Goal: Task Accomplishment & Management: Manage account settings

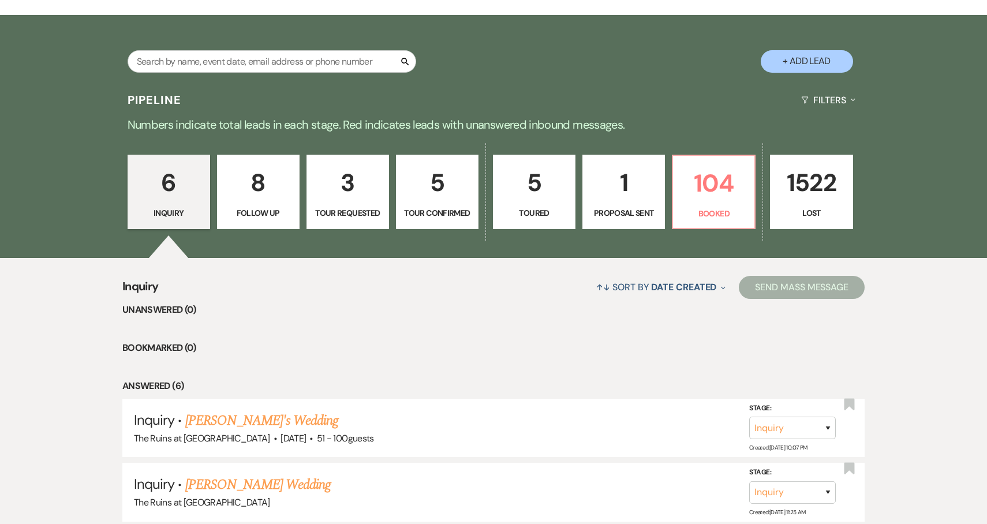
scroll to position [234, 0]
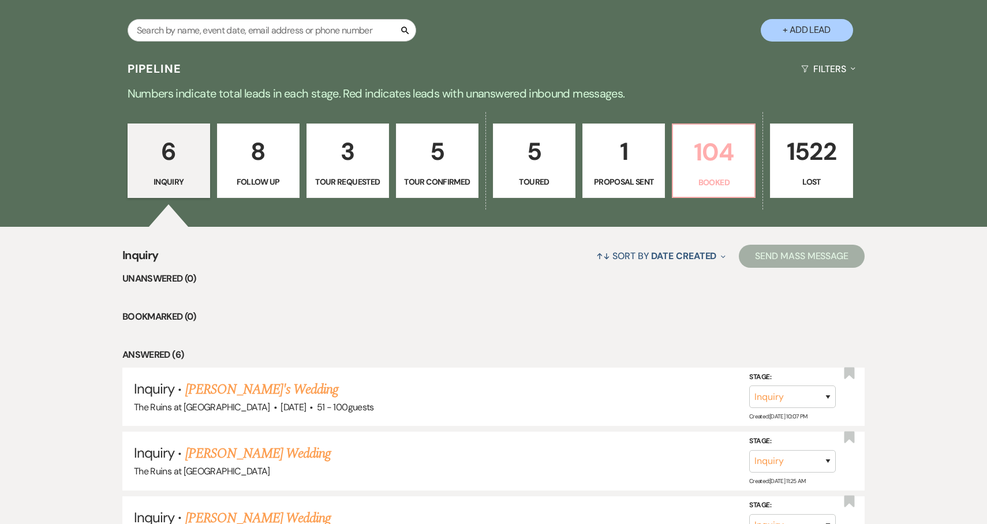
click at [715, 156] on p "104" at bounding box center [714, 152] width 68 height 39
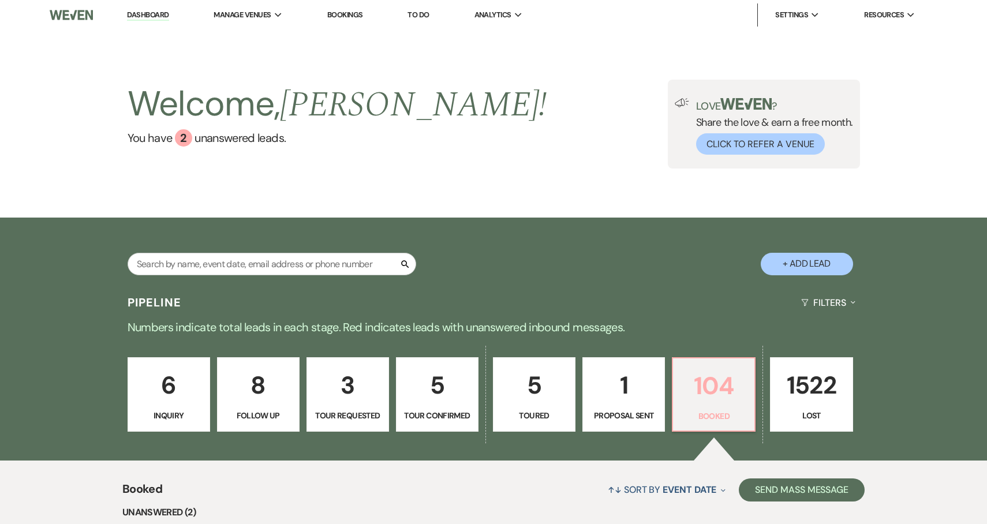
click at [712, 390] on p "104" at bounding box center [714, 386] width 68 height 39
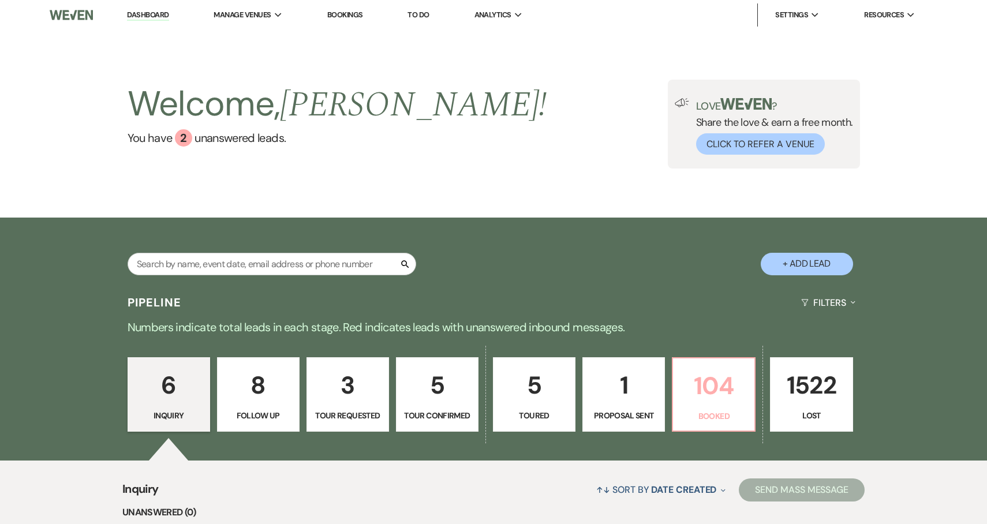
click at [700, 382] on p "104" at bounding box center [714, 386] width 68 height 39
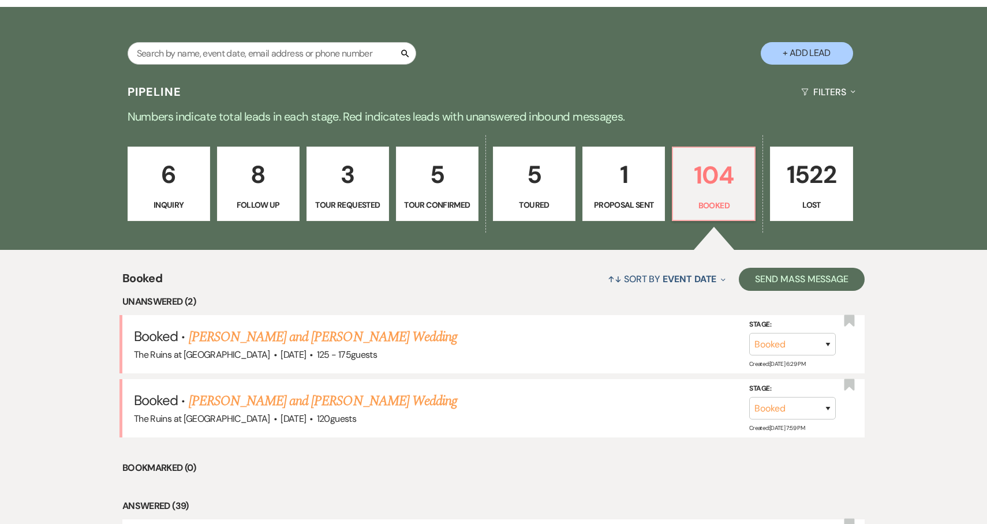
scroll to position [219, 0]
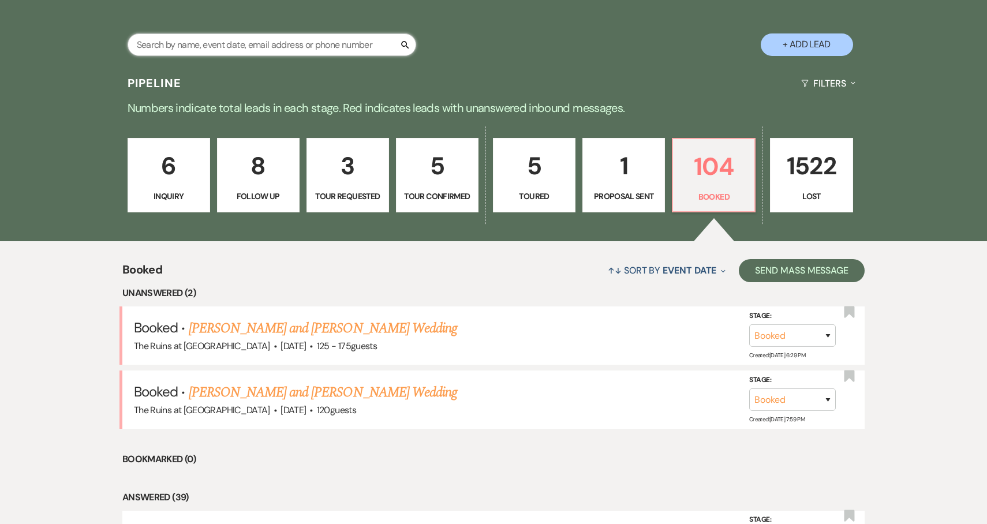
click at [334, 50] on input "text" at bounding box center [272, 44] width 289 height 23
type input "rachel"
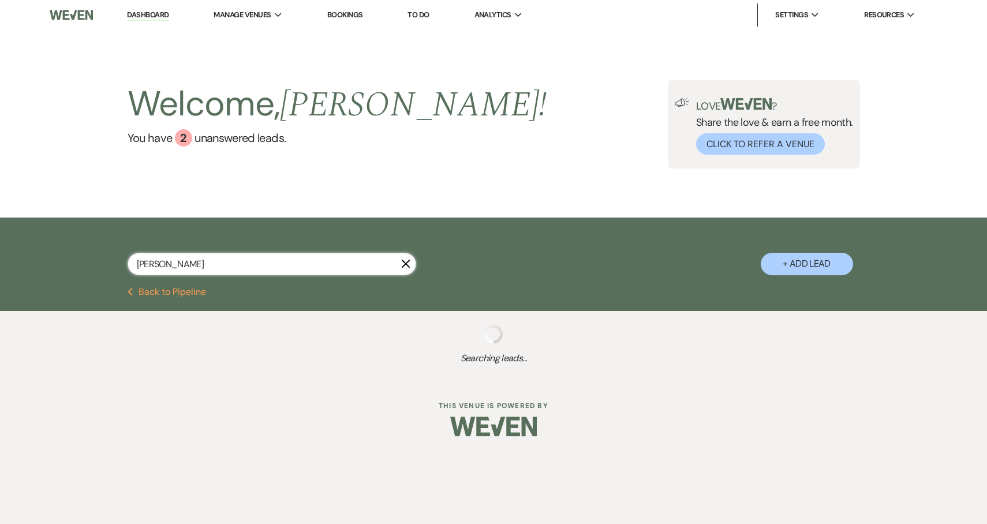
select select "8"
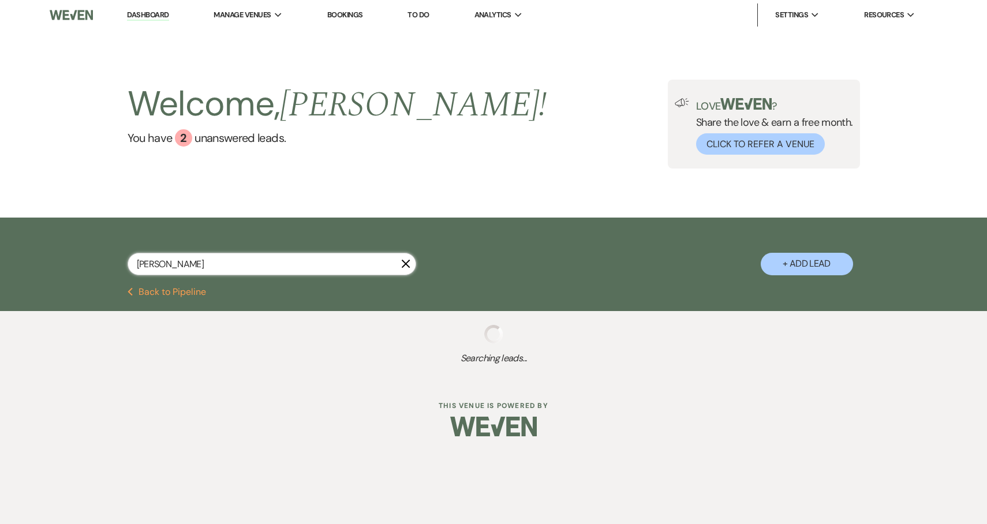
select select "5"
select select "8"
select select "2"
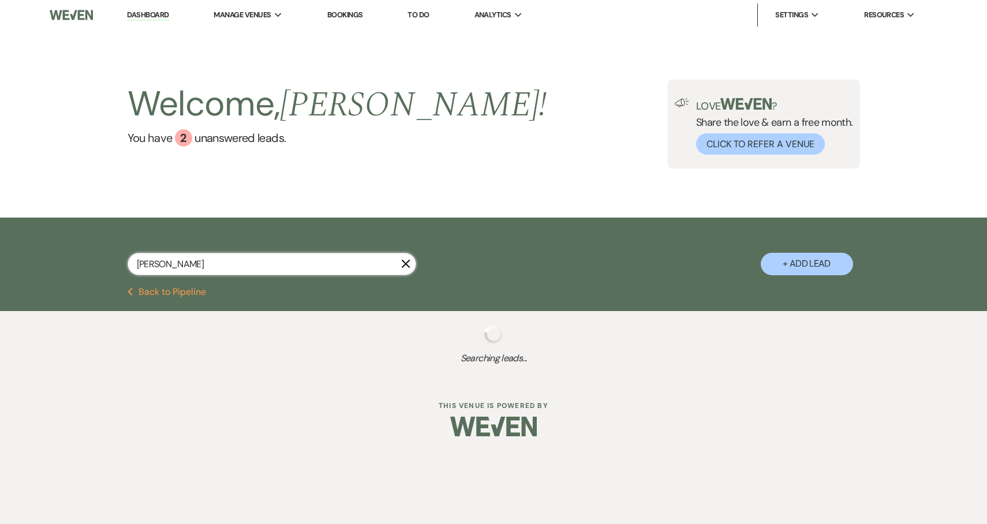
select select "8"
select select "5"
select select "8"
select select "7"
select select "8"
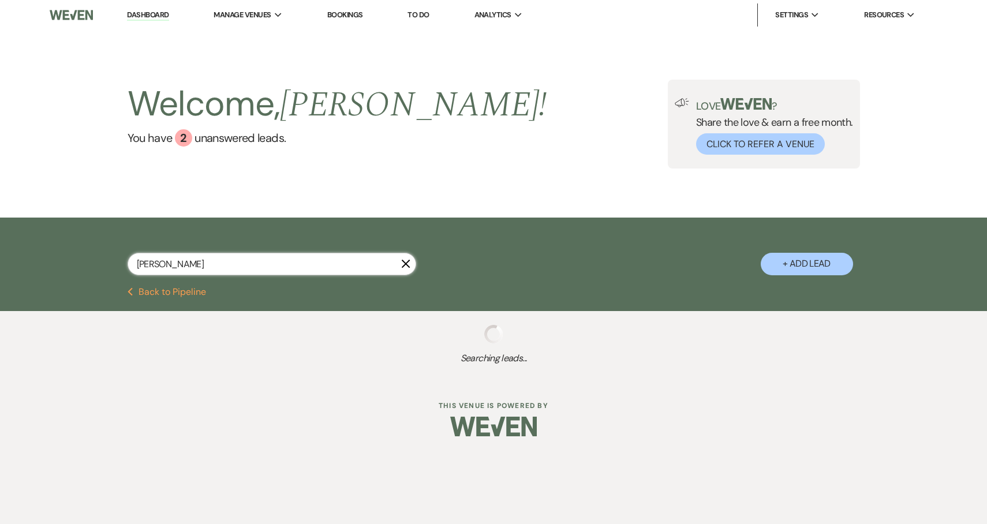
select select "5"
select select "8"
select select "5"
select select "8"
select select "10"
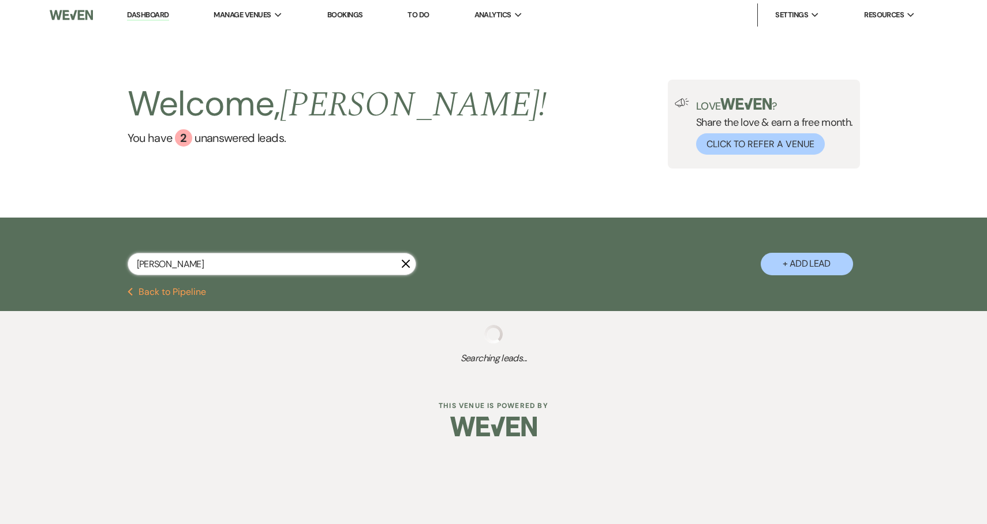
select select "8"
select select "7"
select select "8"
select select "5"
select select "8"
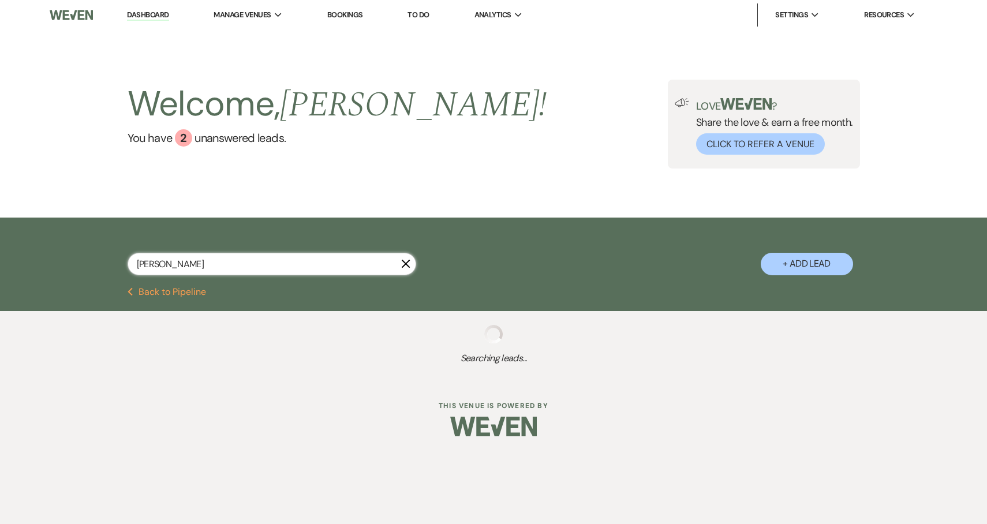
select select "5"
select select "8"
select select "10"
select select "8"
select select "5"
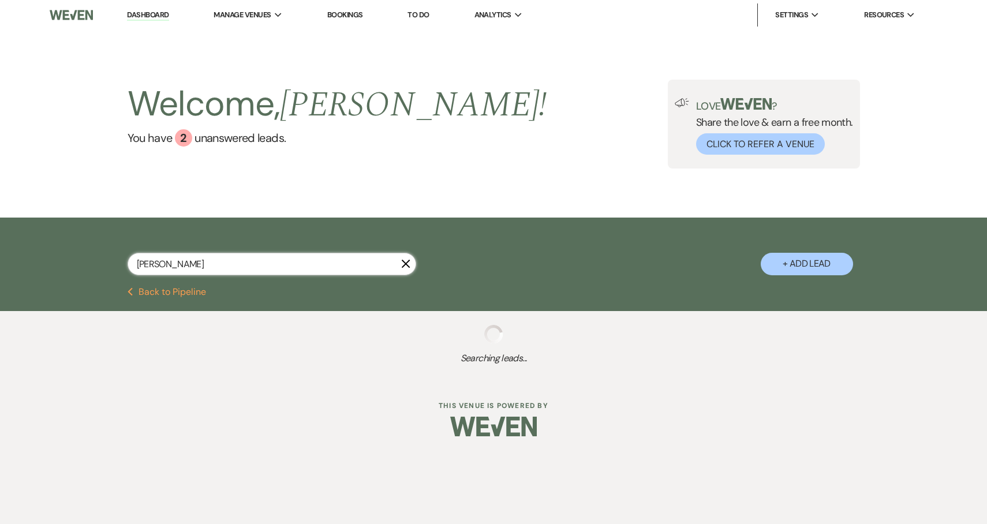
select select "8"
select select "6"
select select "8"
select select "1"
select select "8"
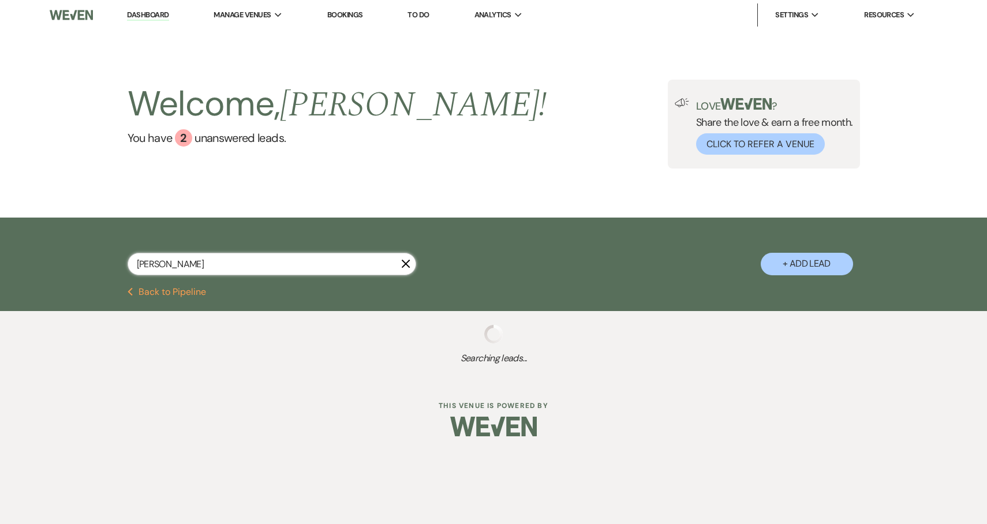
select select "5"
select select "8"
select select "5"
select select "8"
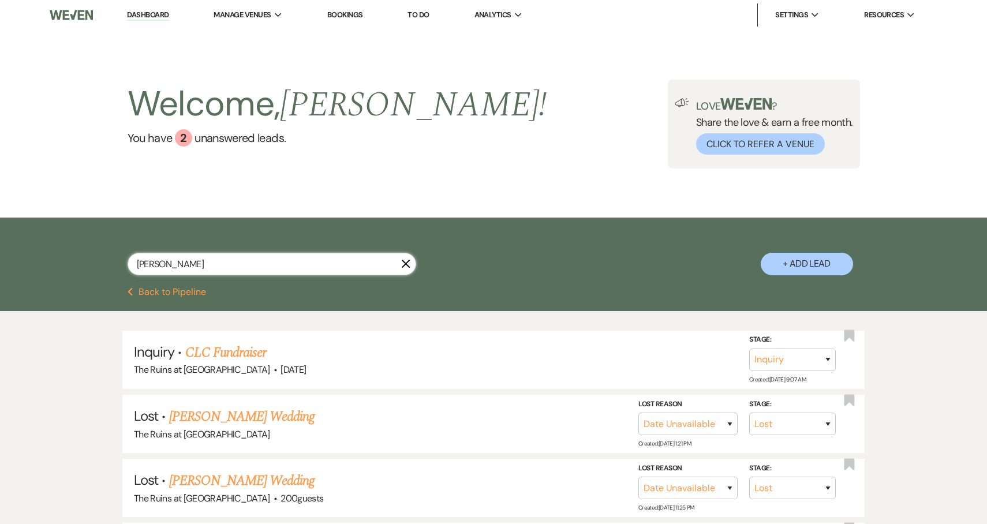
type input "rachel"
click at [138, 17] on link "Dashboard" at bounding box center [148, 15] width 42 height 11
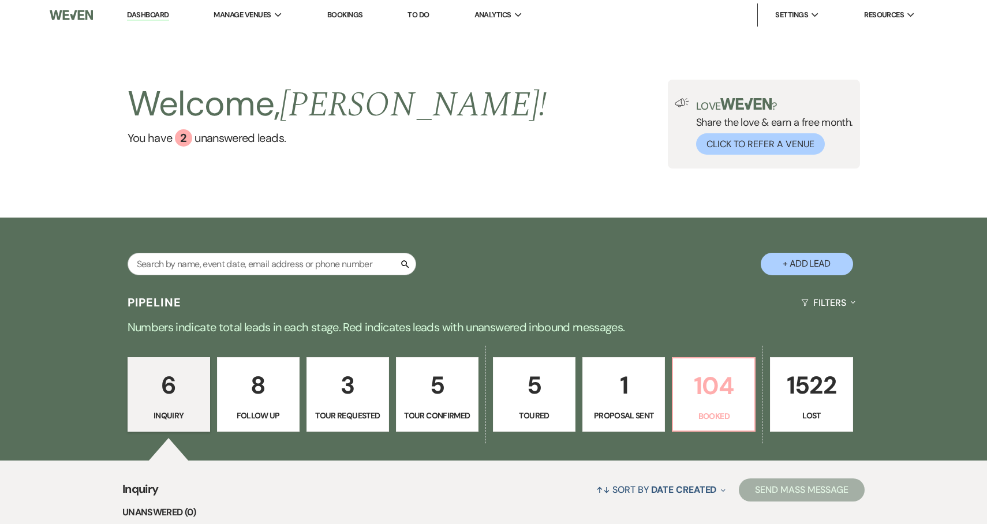
click at [716, 392] on p "104" at bounding box center [714, 386] width 68 height 39
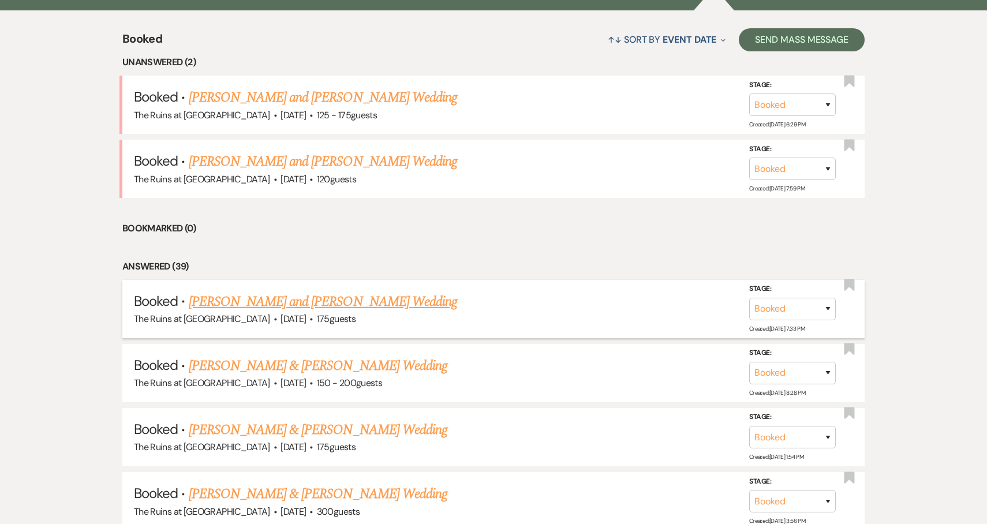
scroll to position [489, 0]
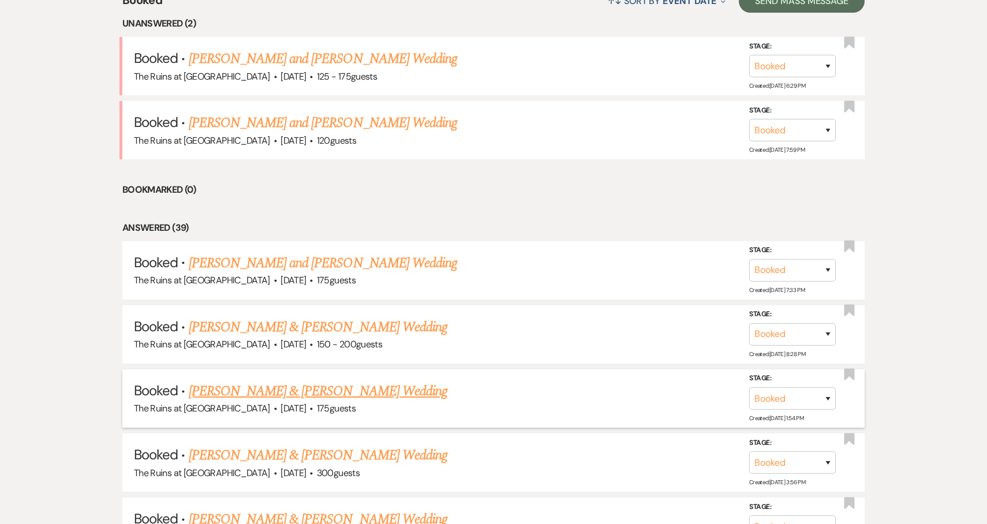
click at [369, 388] on link "[PERSON_NAME] & [PERSON_NAME] Wedding" at bounding box center [318, 391] width 259 height 21
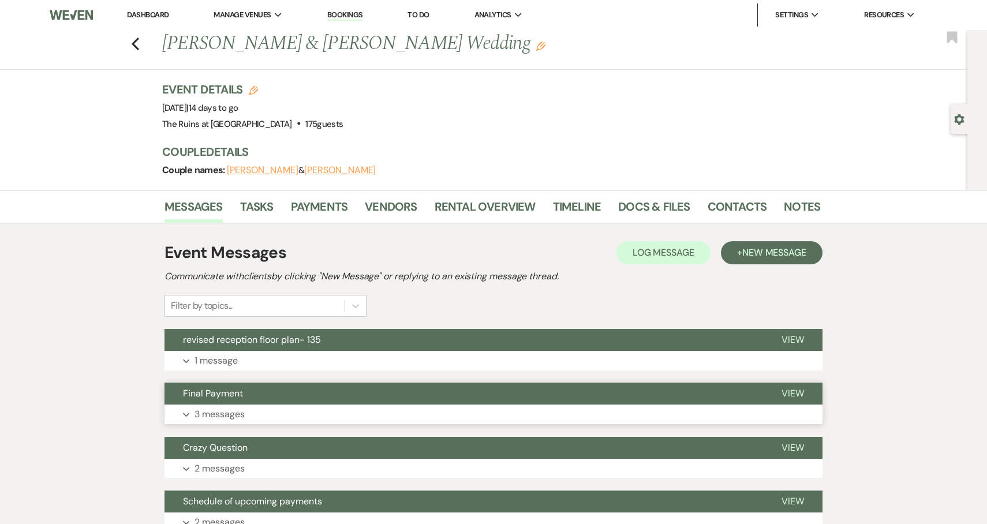
click at [215, 397] on span "Final Payment" at bounding box center [213, 393] width 60 height 12
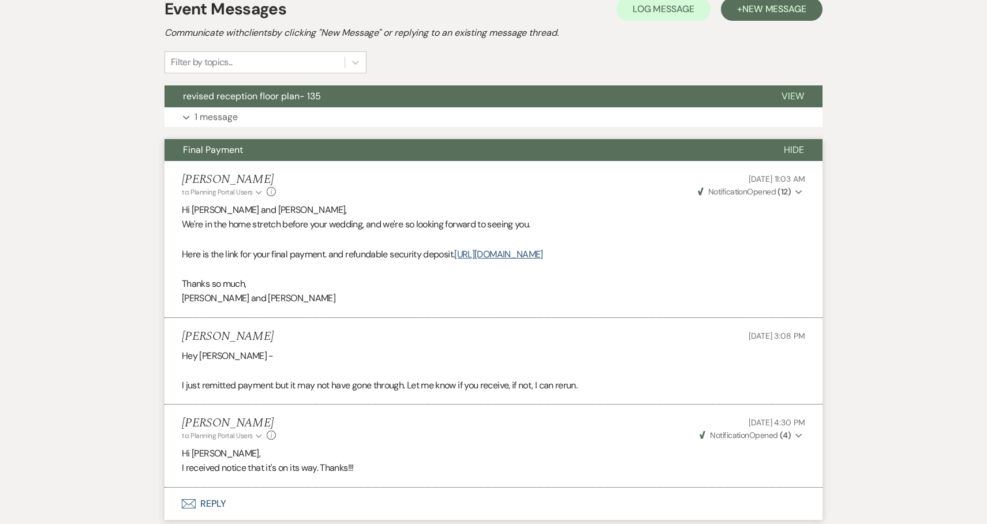
scroll to position [296, 0]
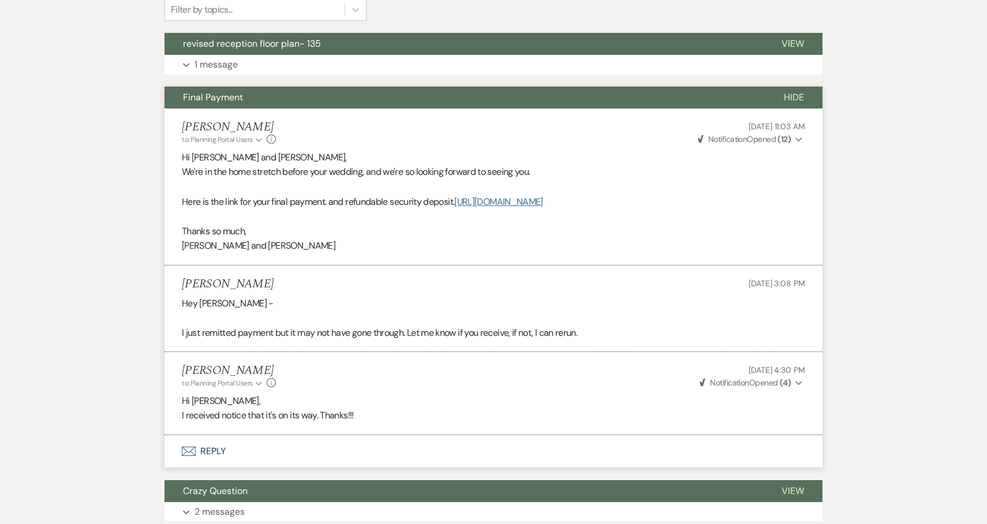
click at [491, 208] on link "https://customer.billergenie.com/MTc1NDc=/Invoices/DetailInfo/VdDOAEok20BK/qa9x…" at bounding box center [498, 202] width 88 height 12
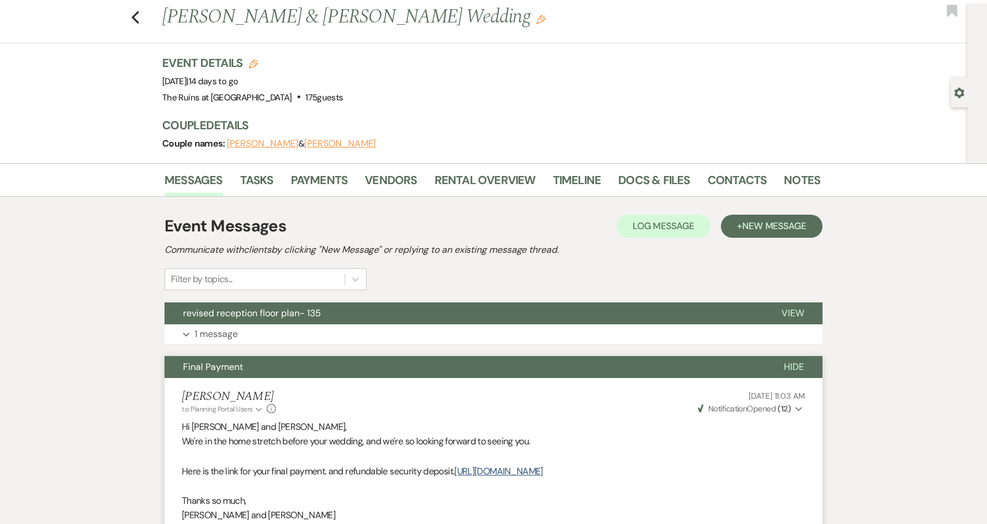
scroll to position [0, 0]
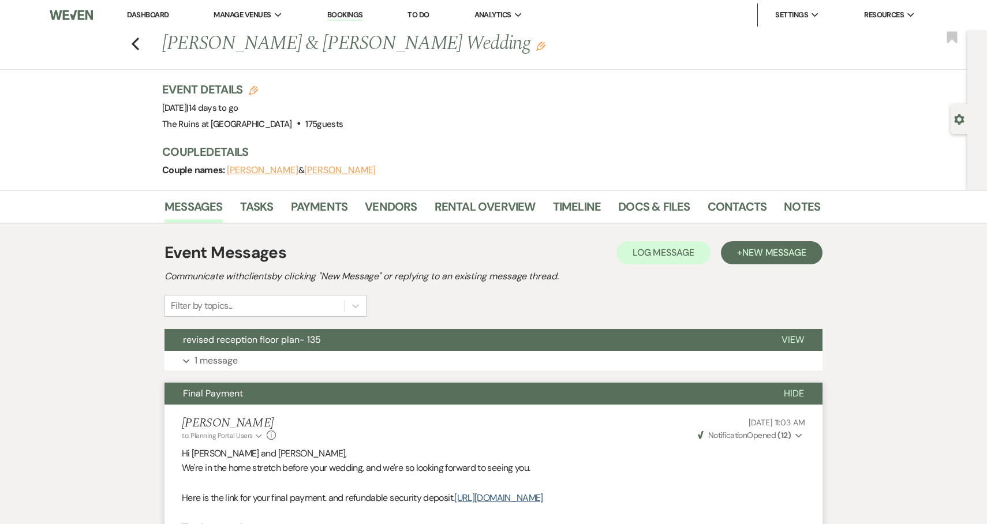
click at [159, 9] on li "Dashboard" at bounding box center [147, 14] width 53 height 23
click at [159, 17] on link "Dashboard" at bounding box center [148, 15] width 42 height 10
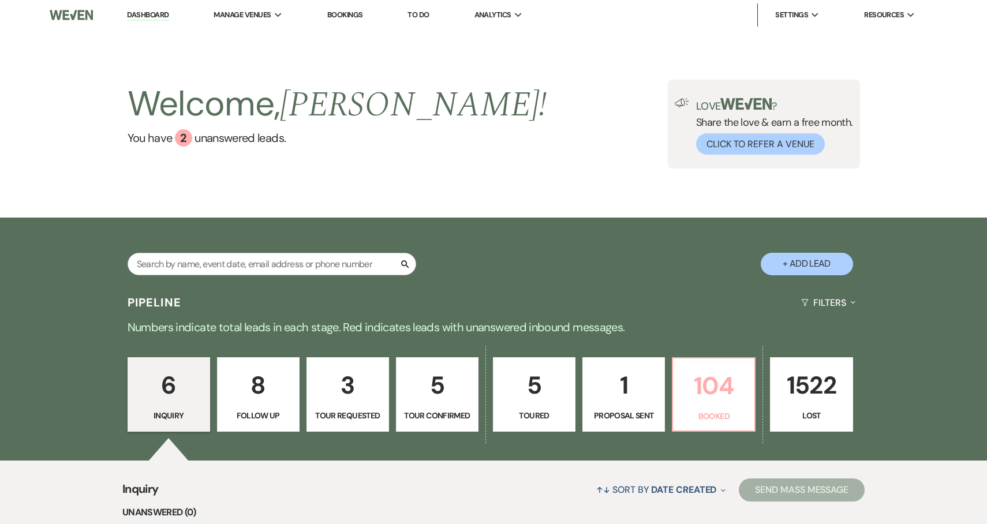
click at [715, 393] on p "104" at bounding box center [714, 386] width 68 height 39
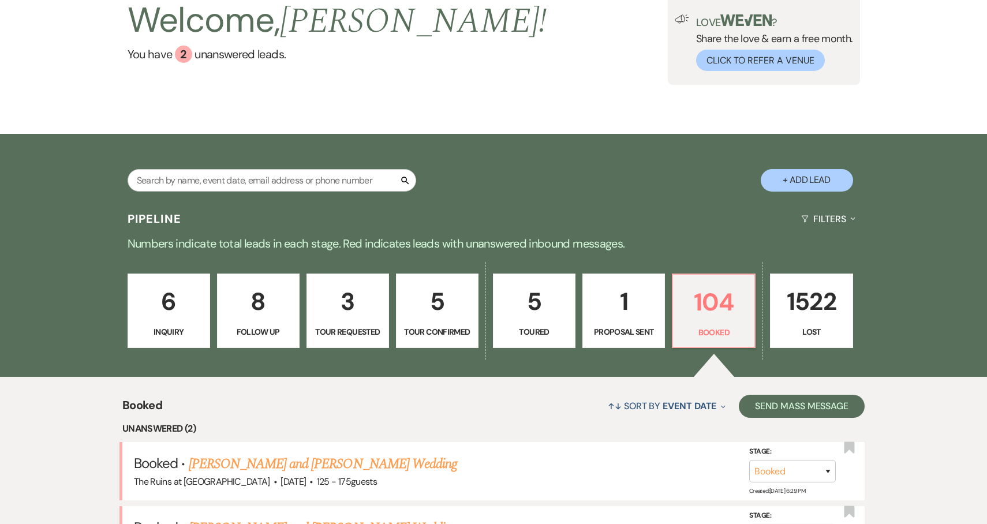
scroll to position [83, 0]
click at [501, 415] on div "↑↓ Sort By Event Date Expand Send Mass Message" at bounding box center [513, 406] width 703 height 31
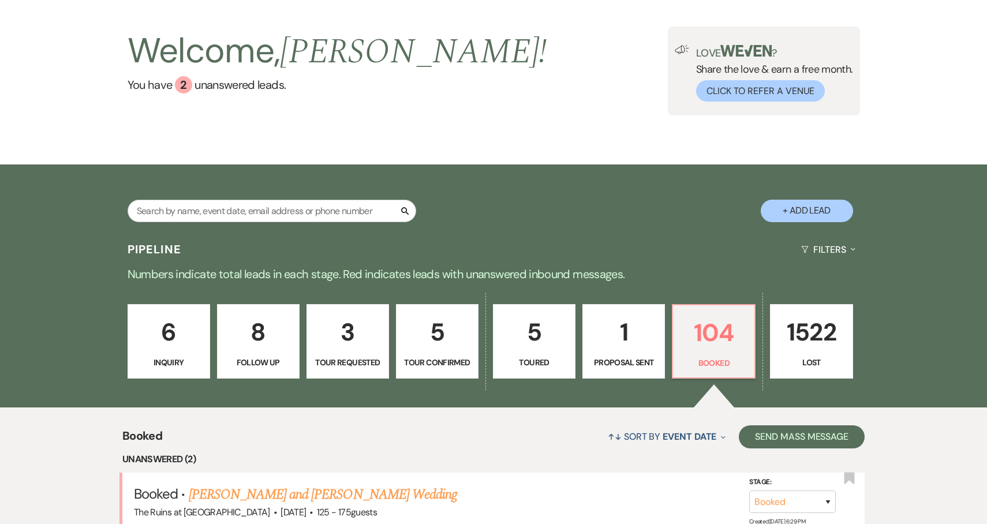
scroll to position [58, 0]
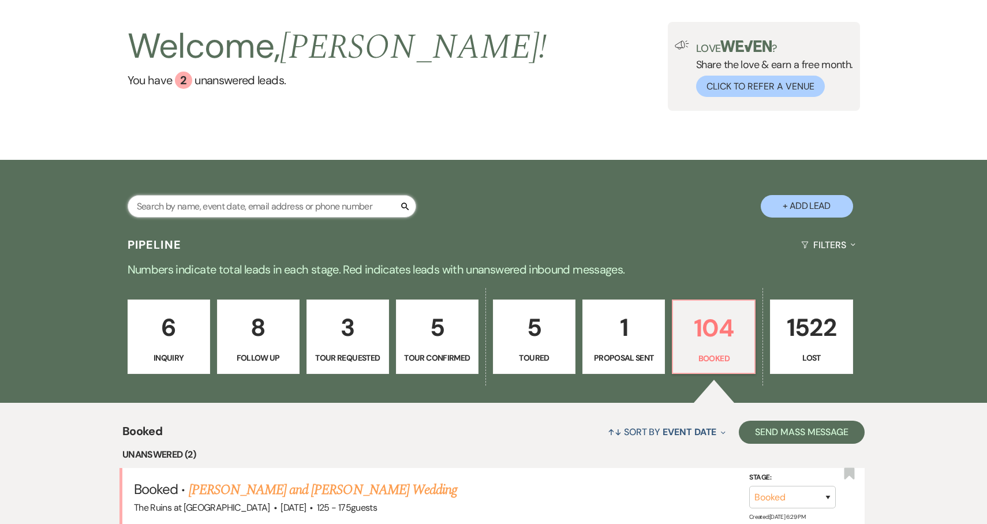
click at [368, 214] on input "text" at bounding box center [272, 206] width 289 height 23
type input "kayla"
select select "8"
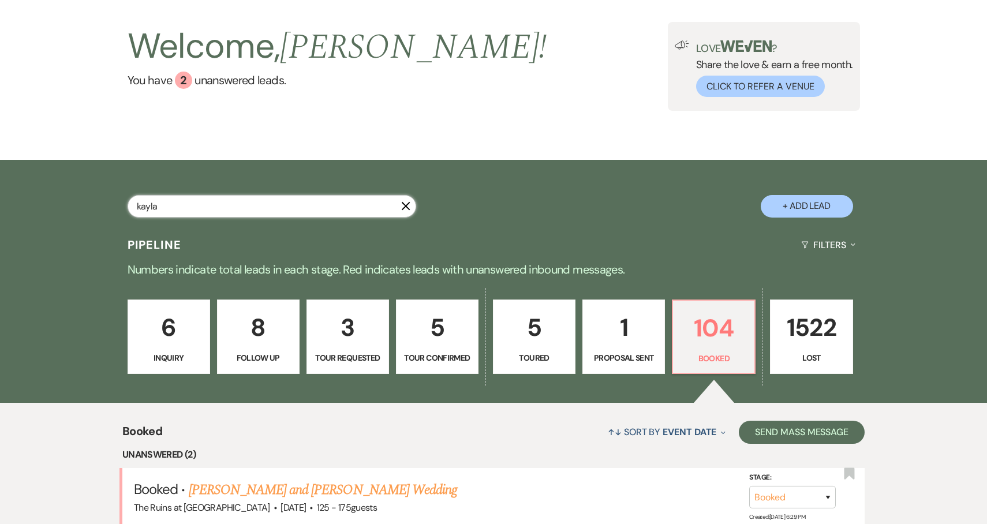
select select "8"
select select "5"
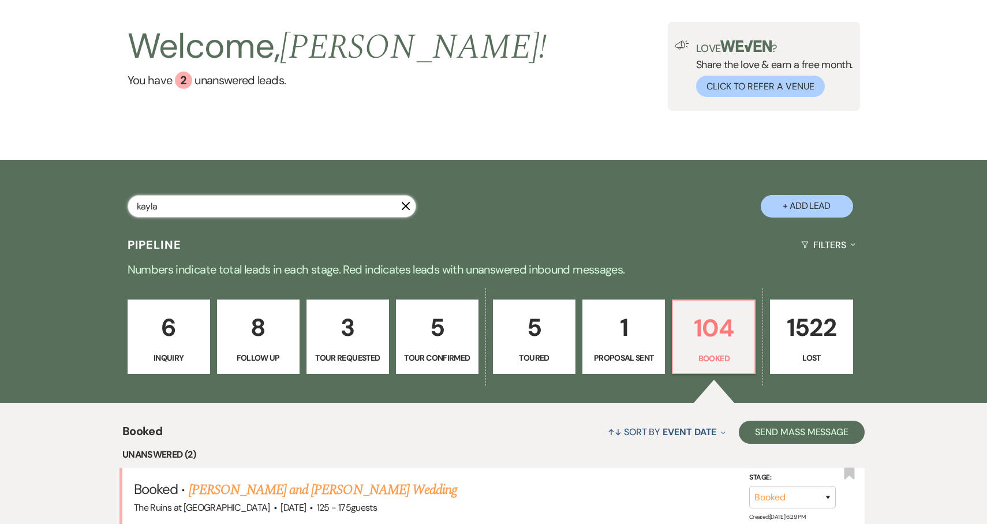
select select "8"
select select "7"
select select "8"
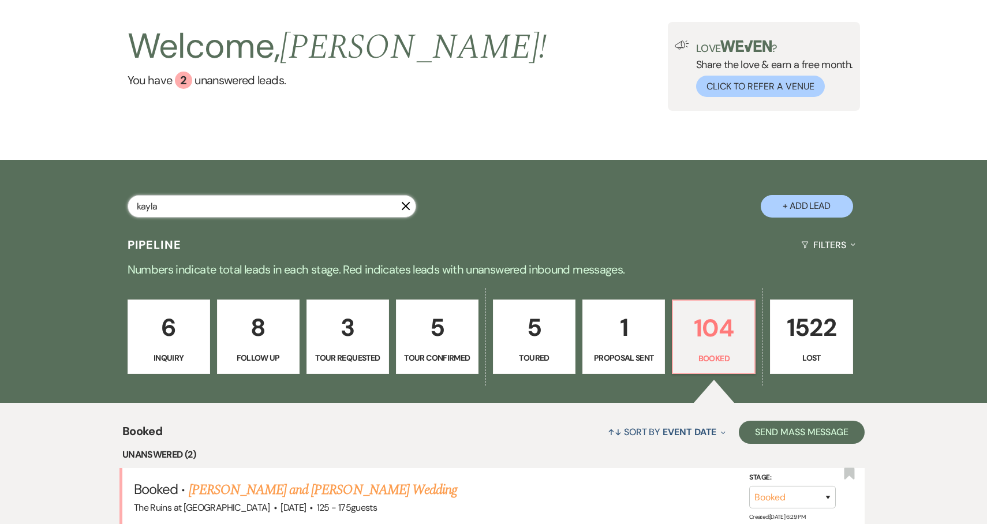
select select "7"
select select "8"
select select "5"
select select "8"
select select "5"
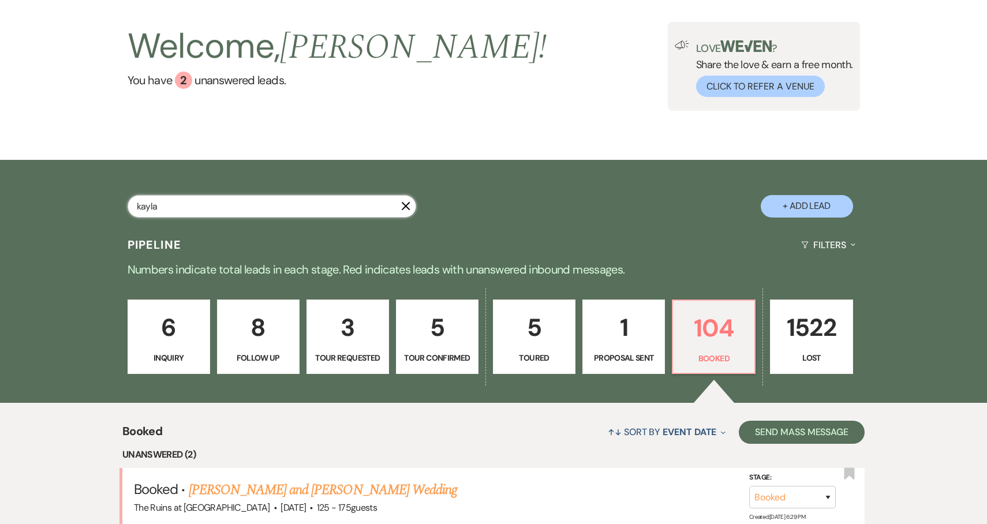
select select "8"
select select "5"
select select "8"
select select "5"
select select "8"
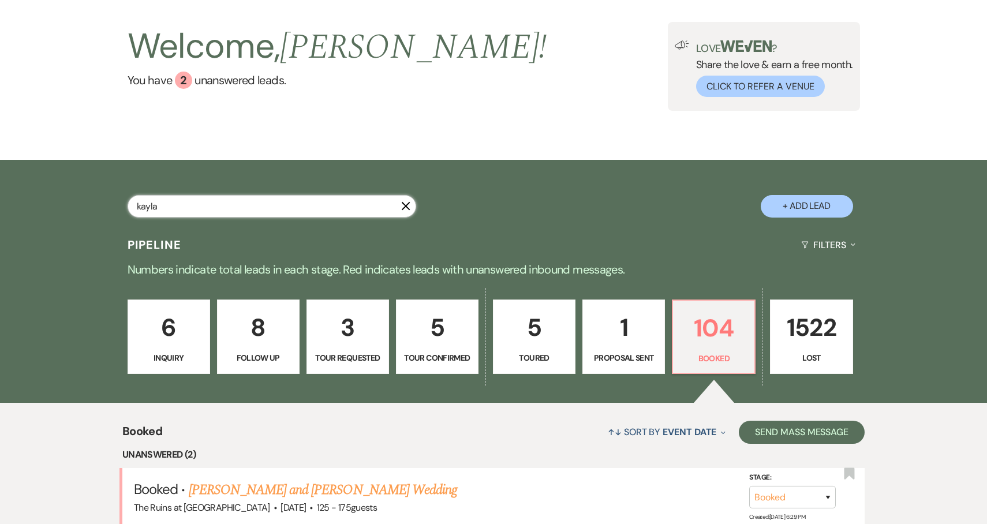
select select "5"
select select "8"
select select "5"
select select "8"
select select "7"
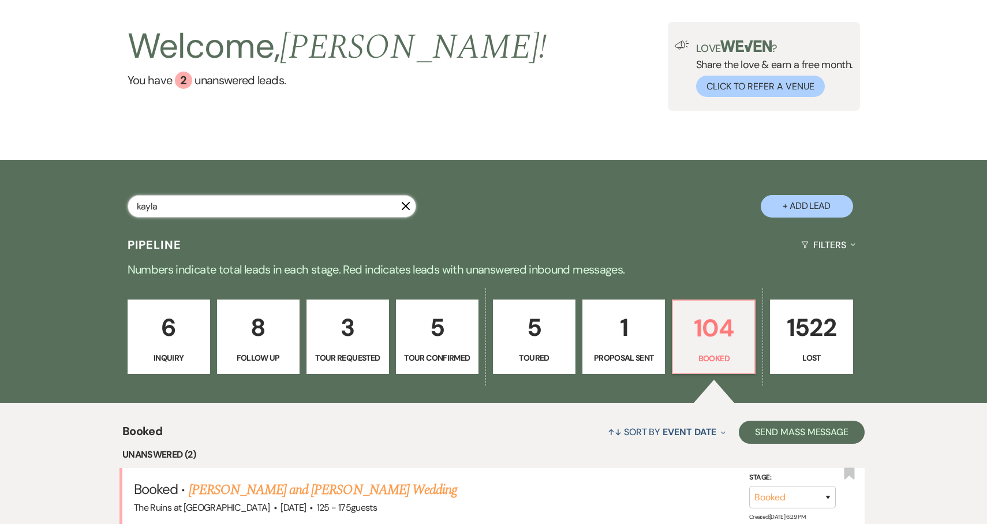
select select "8"
select select "5"
select select "8"
select select "5"
select select "8"
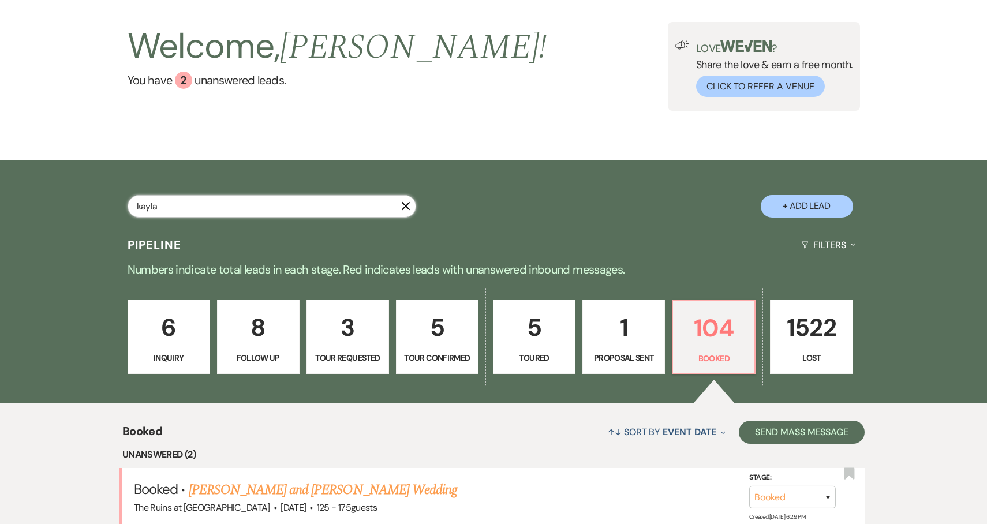
select select "7"
select select "8"
select select "5"
select select "8"
select select "5"
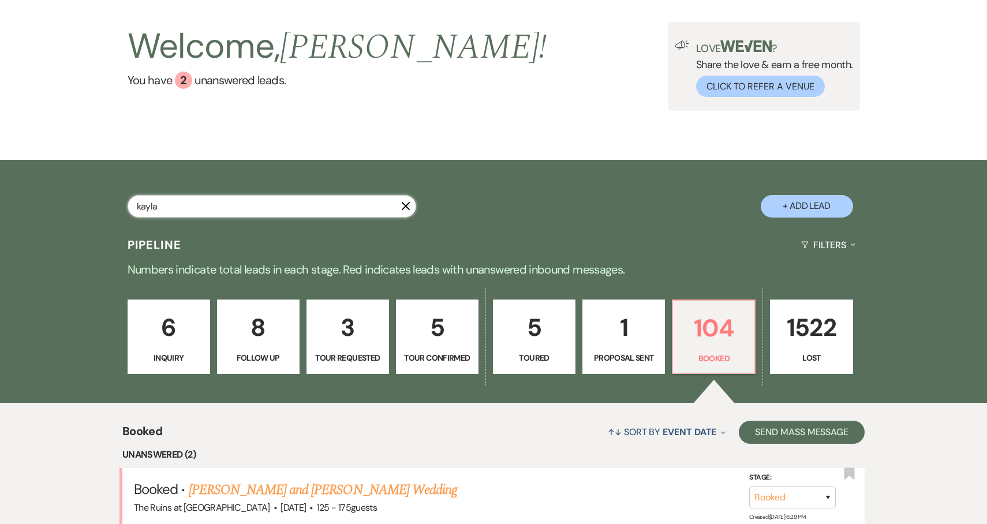
select select "8"
select select "7"
select select "8"
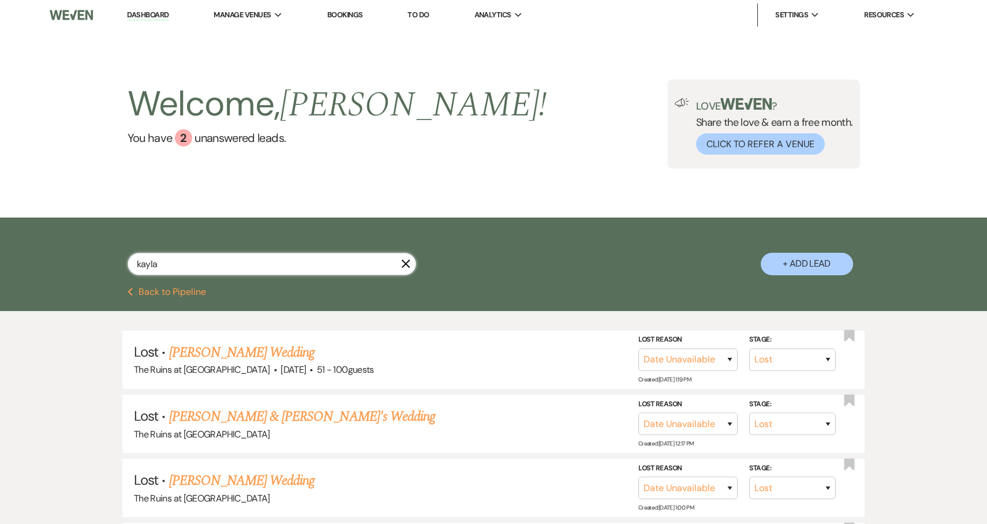
click at [204, 266] on input "kayla" at bounding box center [272, 264] width 289 height 23
type input "kayla and Cory"
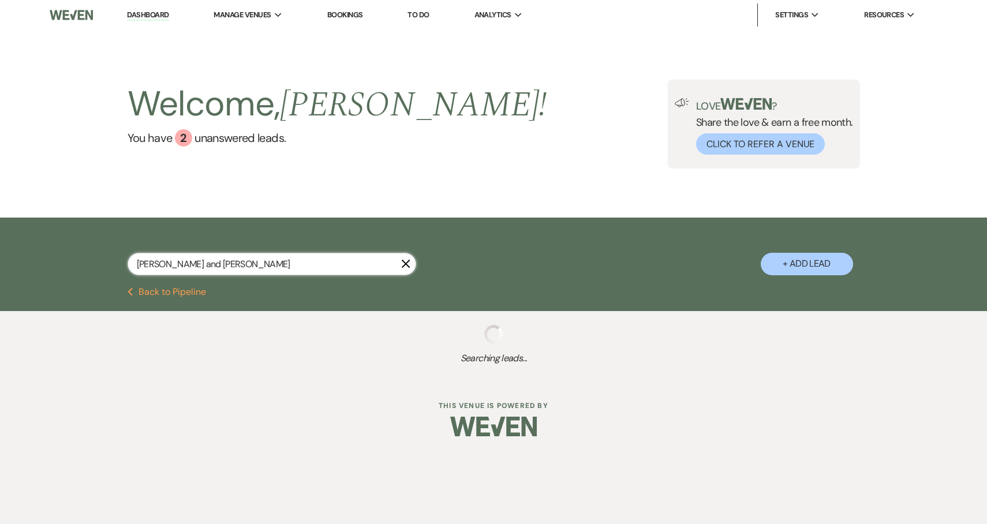
select select "8"
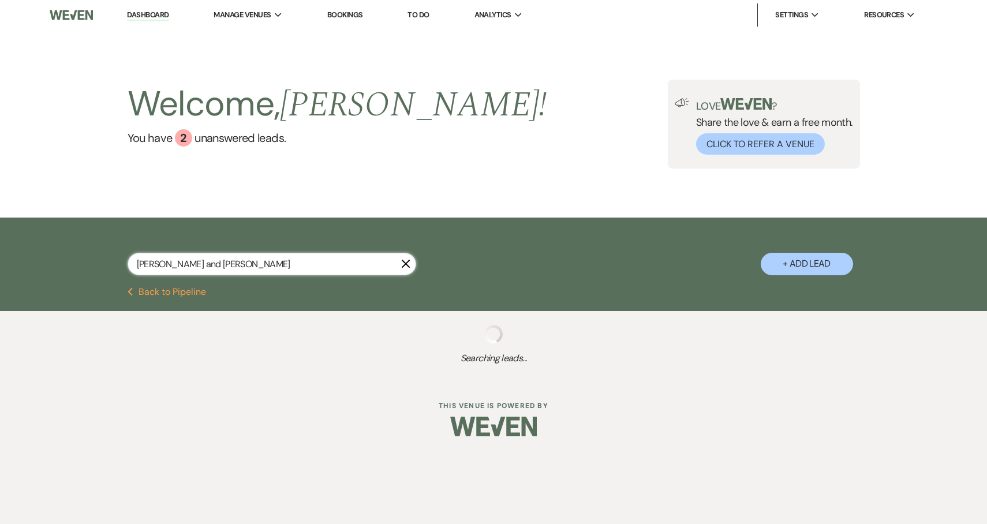
select select "8"
select select "5"
select select "8"
select select "7"
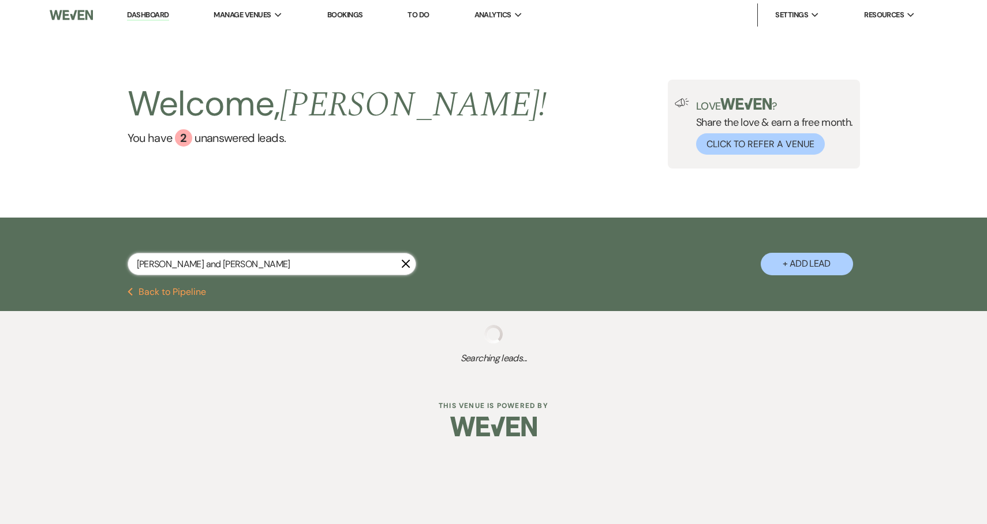
select select "8"
select select "7"
select select "8"
select select "5"
select select "8"
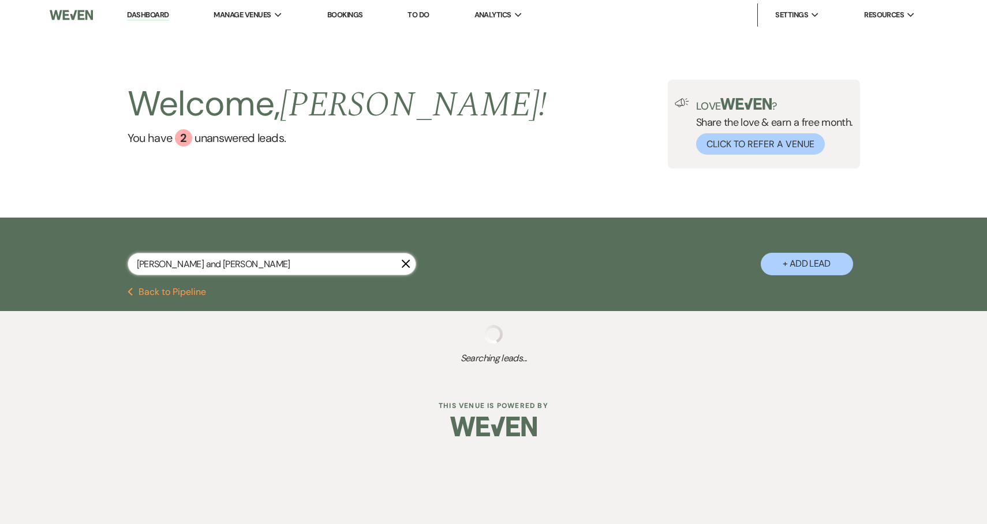
select select "5"
select select "8"
select select "5"
select select "8"
select select "5"
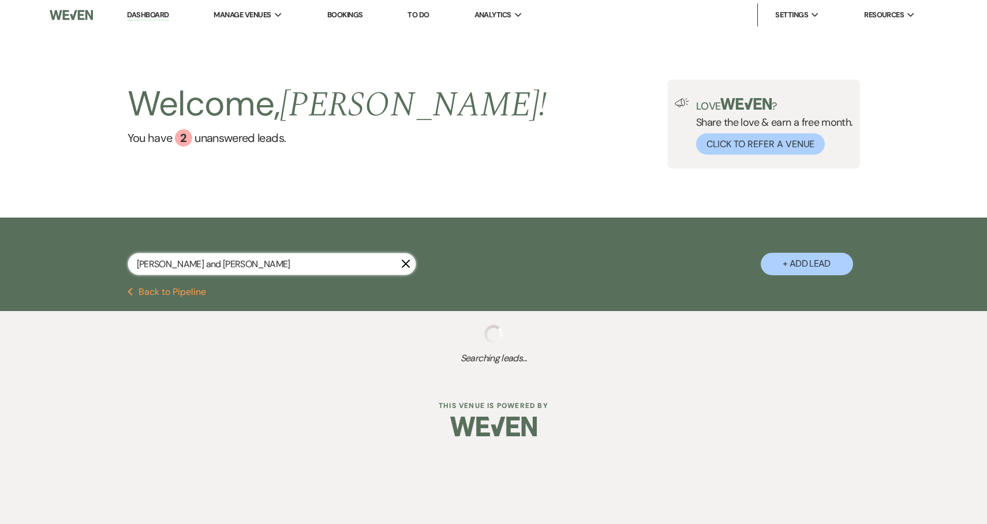
select select "8"
select select "5"
select select "8"
select select "5"
select select "8"
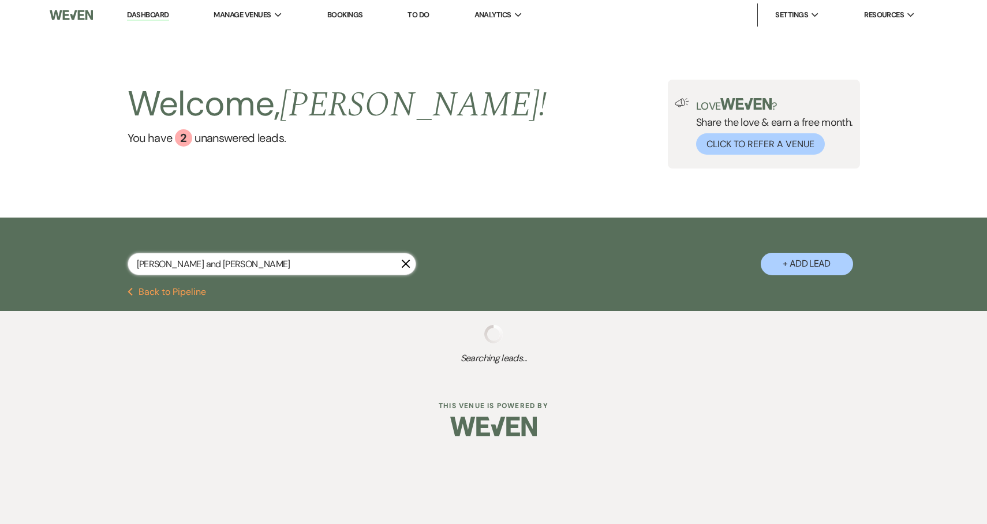
select select "7"
select select "8"
select select "5"
select select "8"
select select "5"
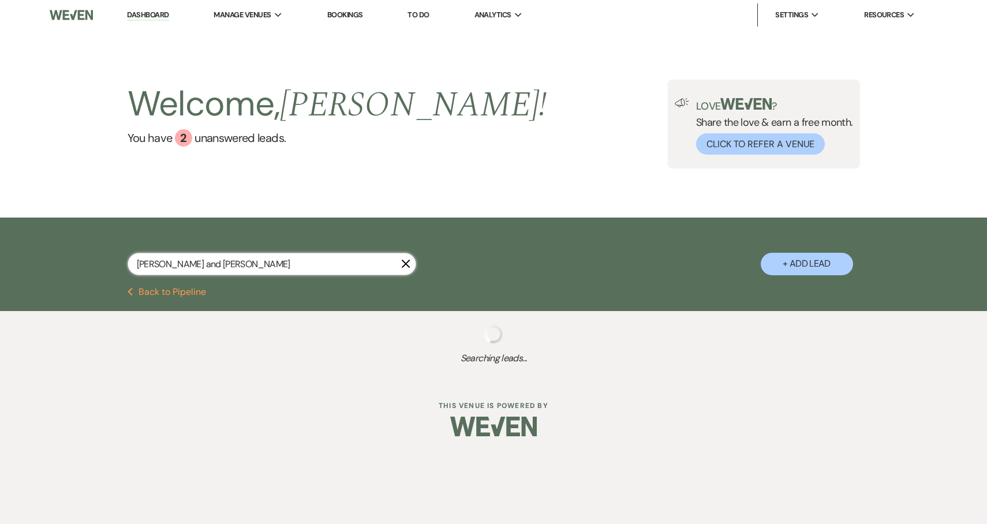
select select "8"
select select "7"
select select "8"
select select "5"
select select "8"
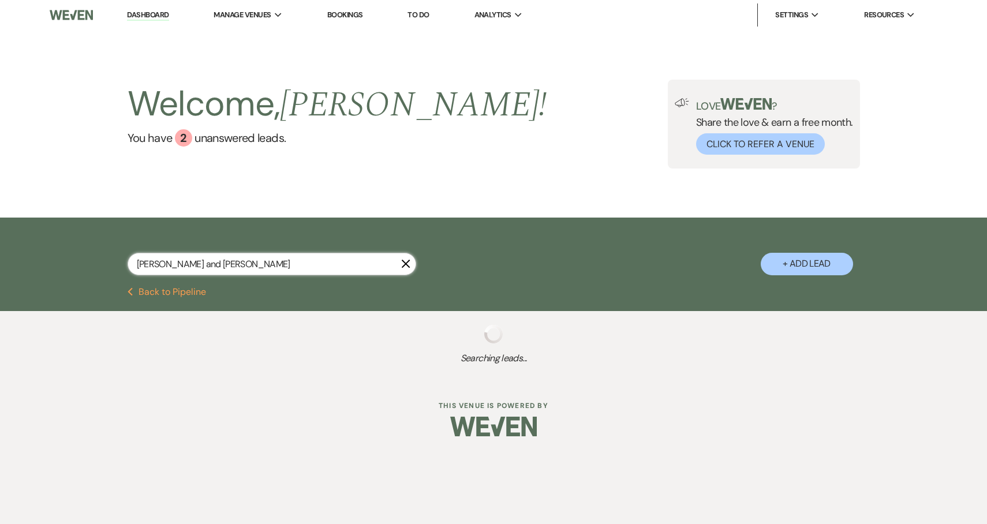
select select "5"
select select "8"
select select "7"
select select "8"
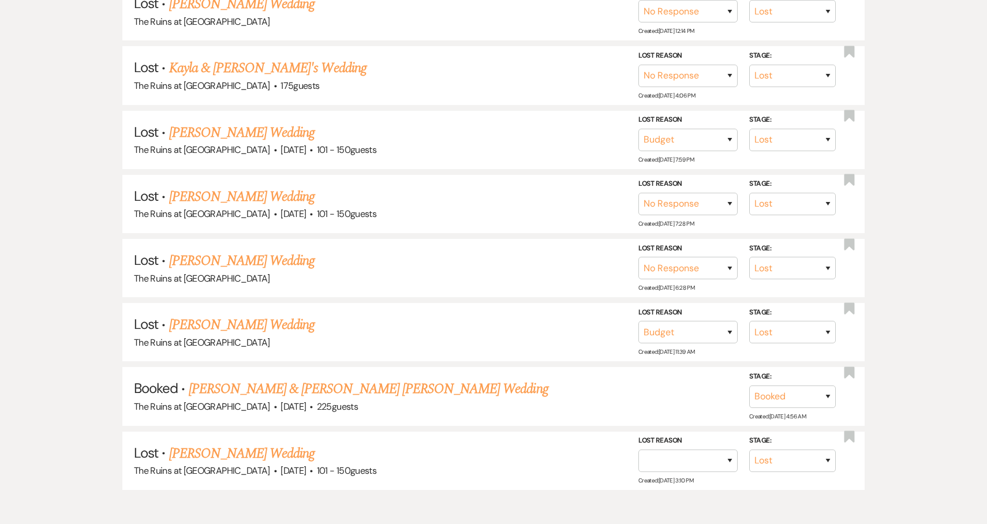
scroll to position [1230, 0]
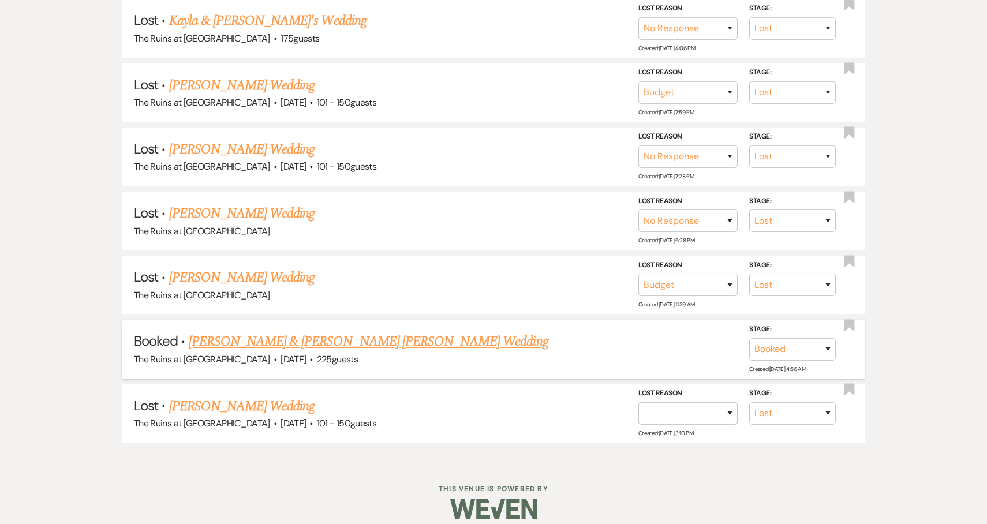
type input "kayla and Cory"
click at [353, 331] on link "[PERSON_NAME] & [PERSON_NAME] [PERSON_NAME] Wedding" at bounding box center [369, 341] width 360 height 21
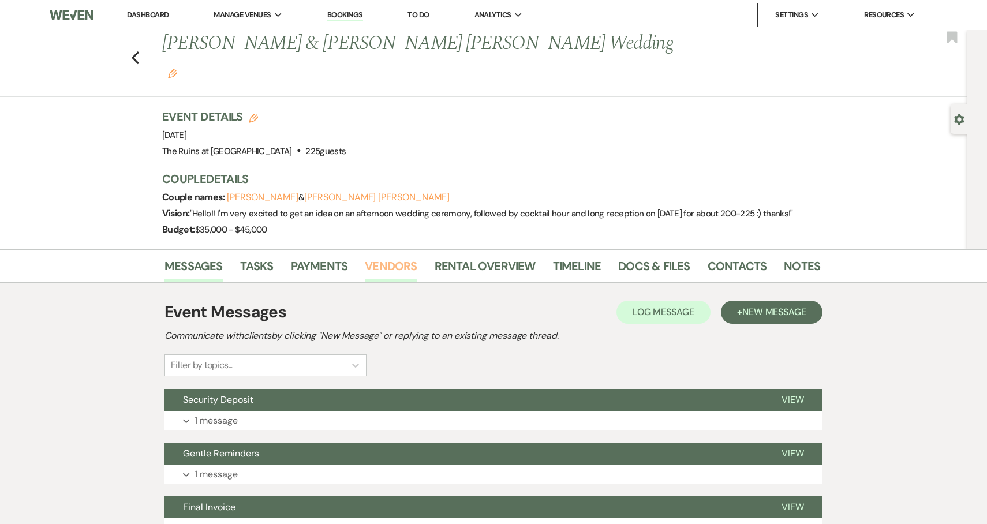
click at [404, 257] on link "Vendors" at bounding box center [391, 269] width 52 height 25
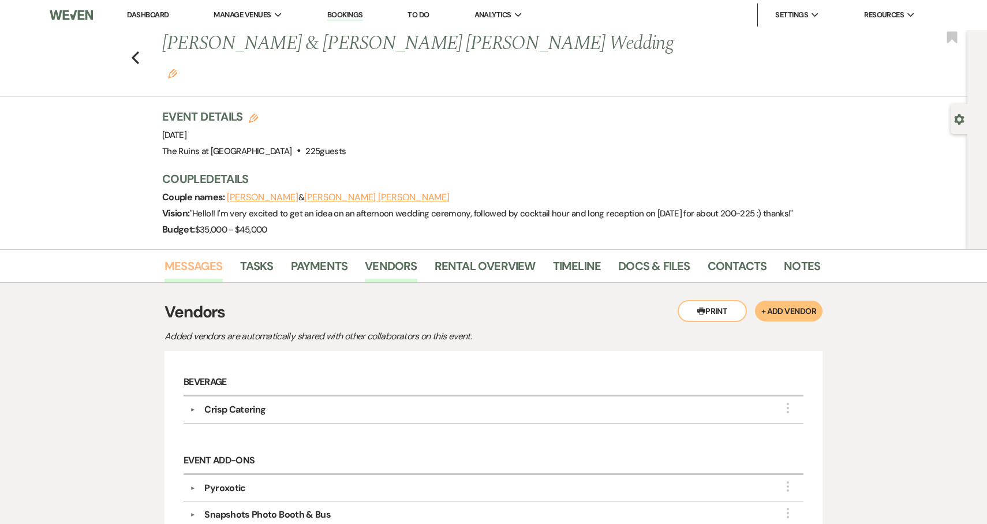
click at [200, 257] on link "Messages" at bounding box center [194, 269] width 58 height 25
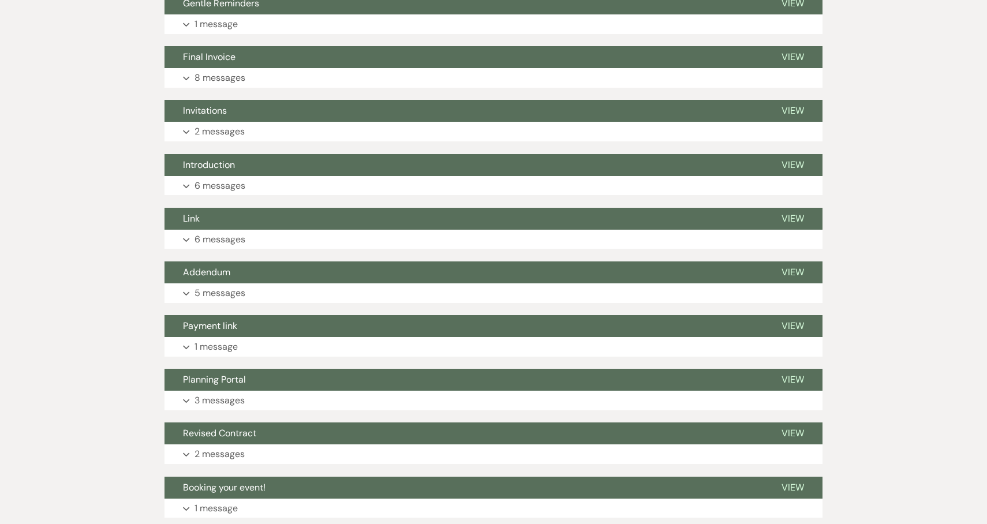
scroll to position [562, 0]
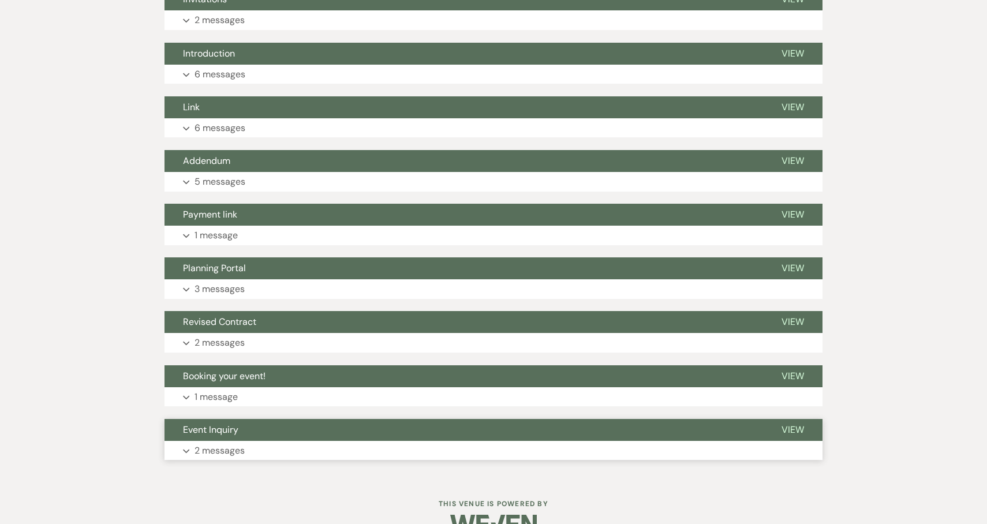
click at [210, 424] on span "Event Inquiry" at bounding box center [210, 430] width 55 height 12
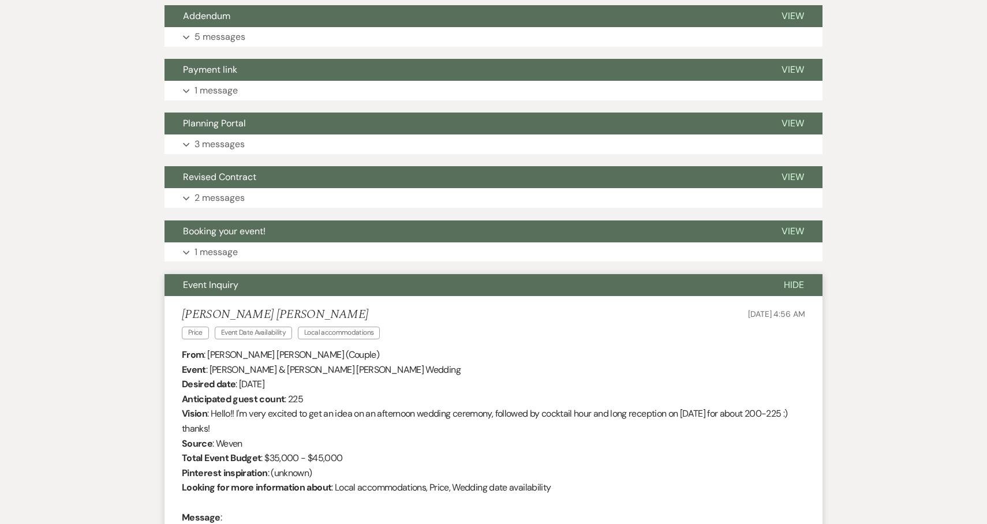
scroll to position [656, 0]
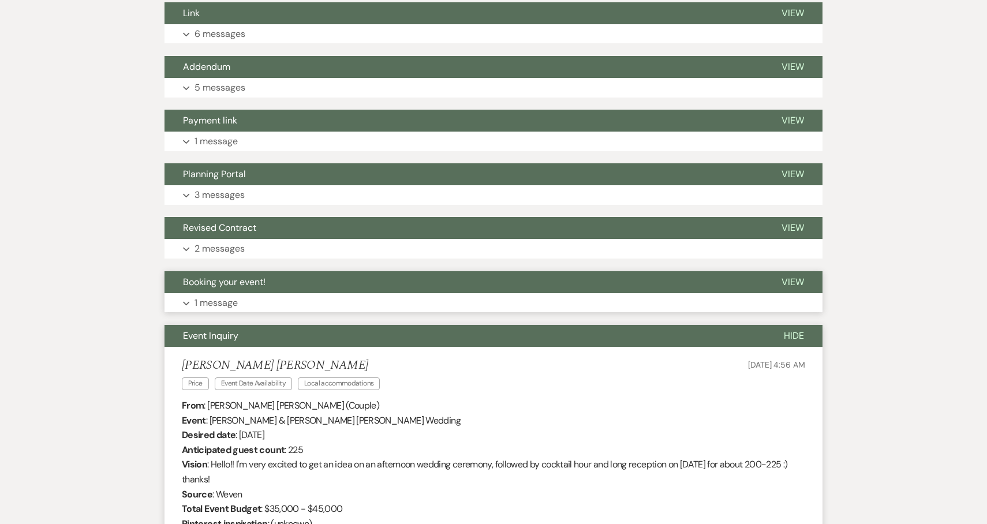
click at [227, 276] on span "Booking your event!" at bounding box center [224, 282] width 83 height 12
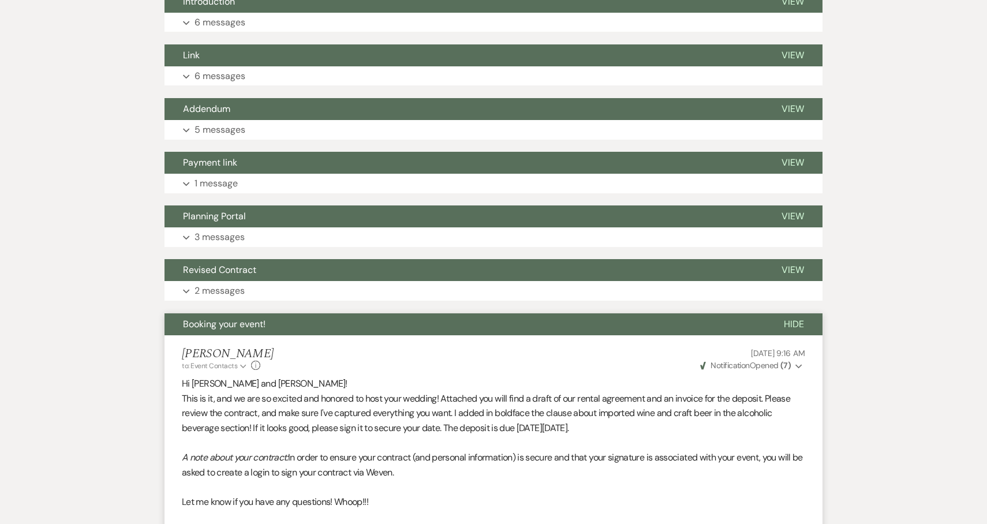
scroll to position [597, 0]
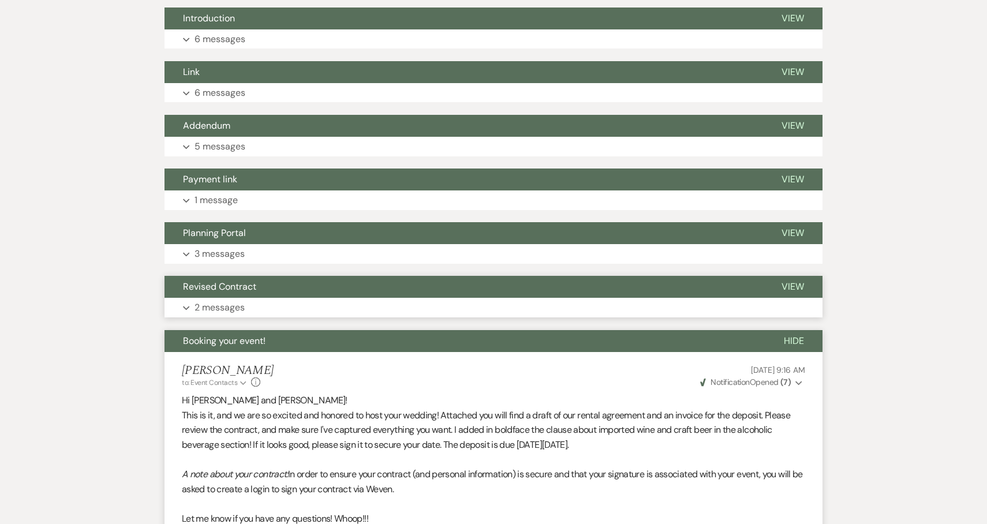
click at [228, 281] on span "Revised Contract" at bounding box center [219, 287] width 73 height 12
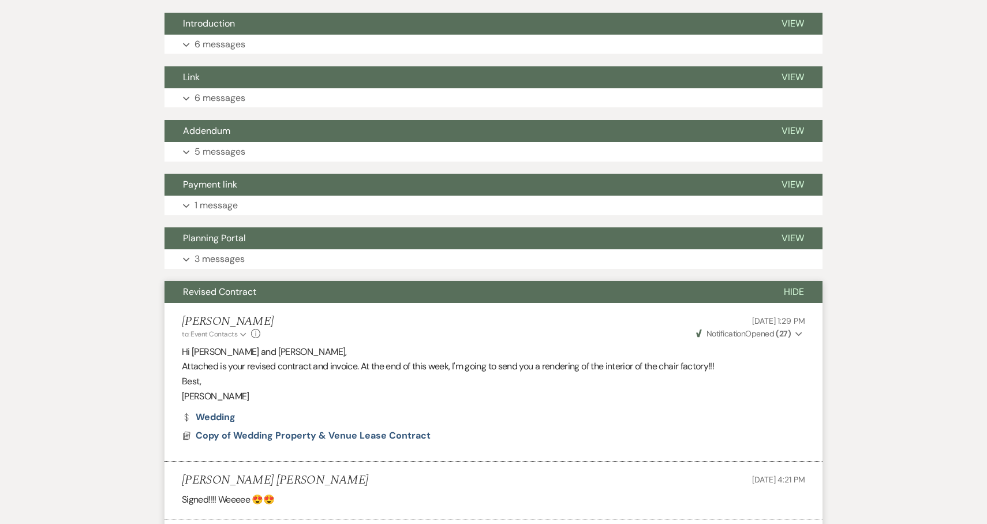
scroll to position [550, 0]
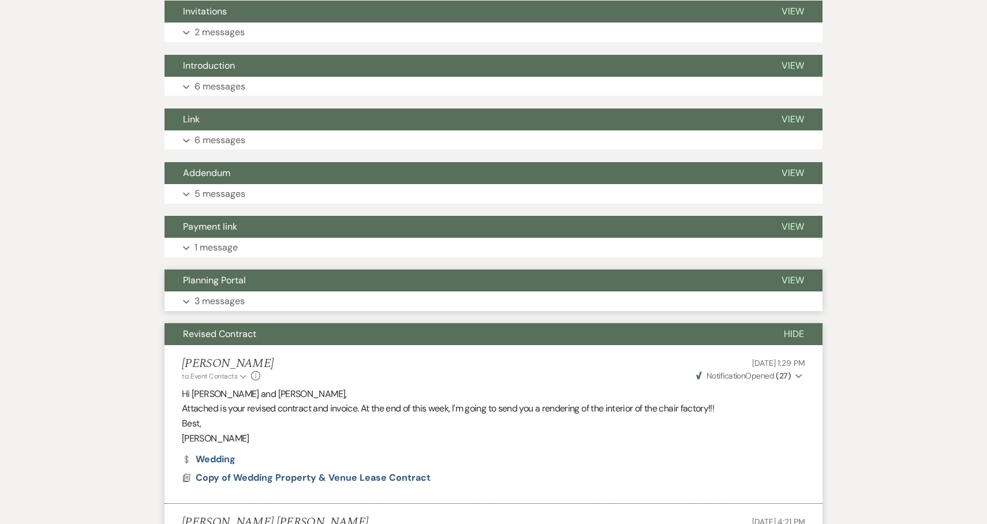
click at [231, 274] on span "Planning Portal" at bounding box center [214, 280] width 63 height 12
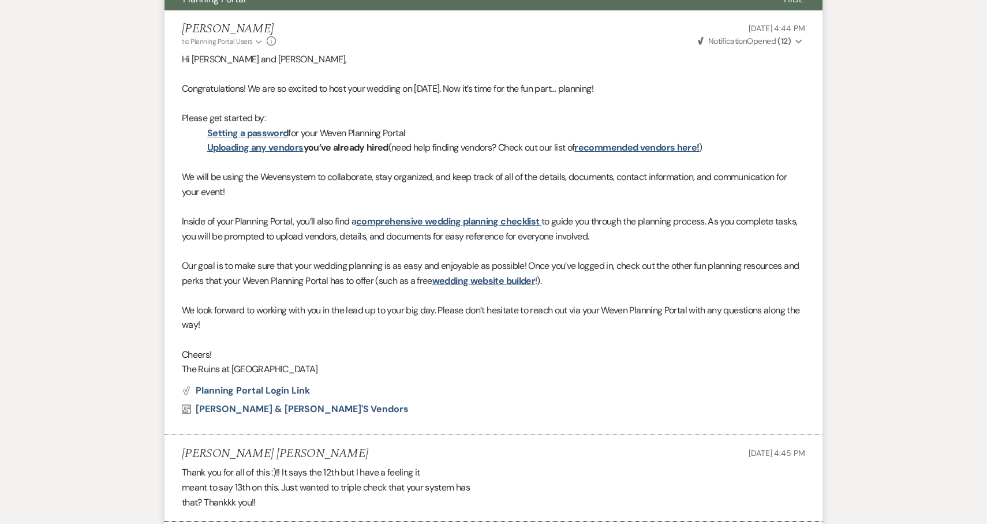
scroll to position [603, 0]
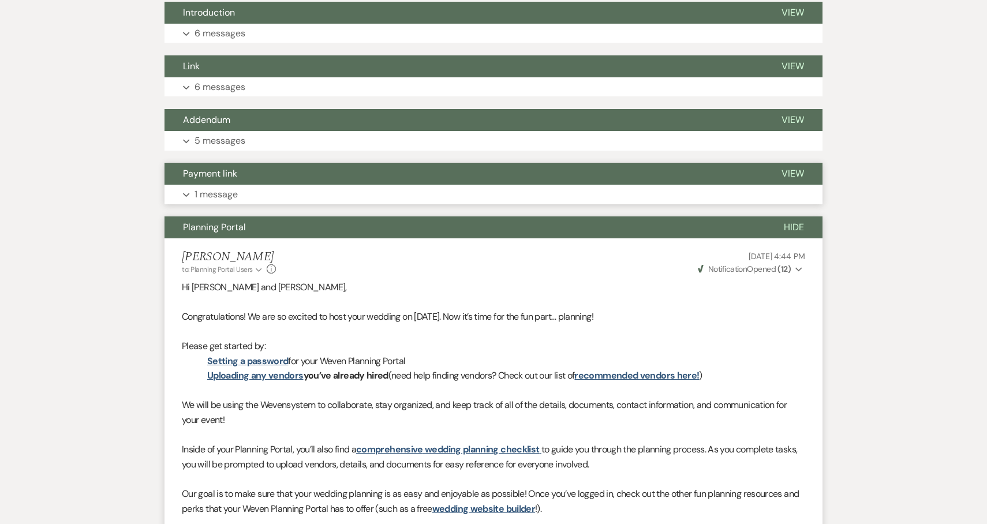
click at [219, 167] on span "Payment link" at bounding box center [210, 173] width 54 height 12
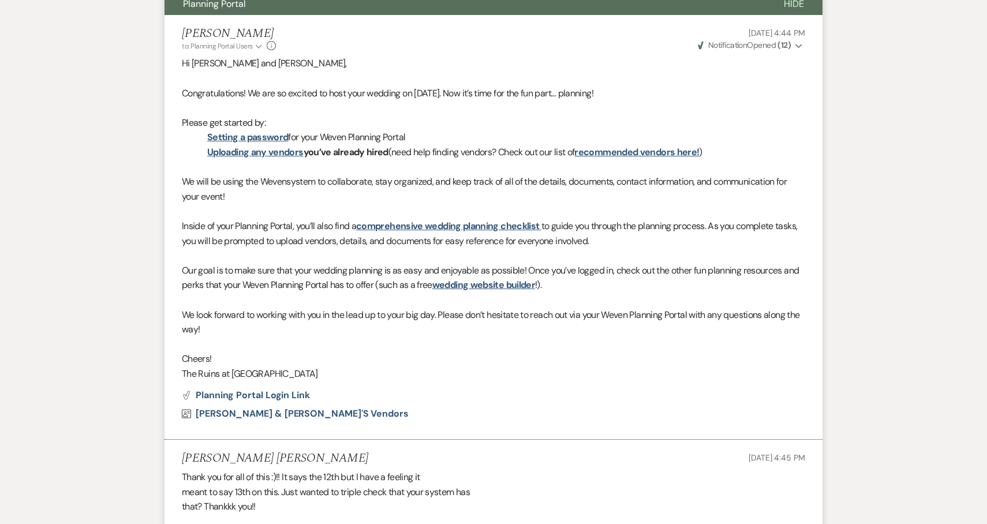
scroll to position [1026, 0]
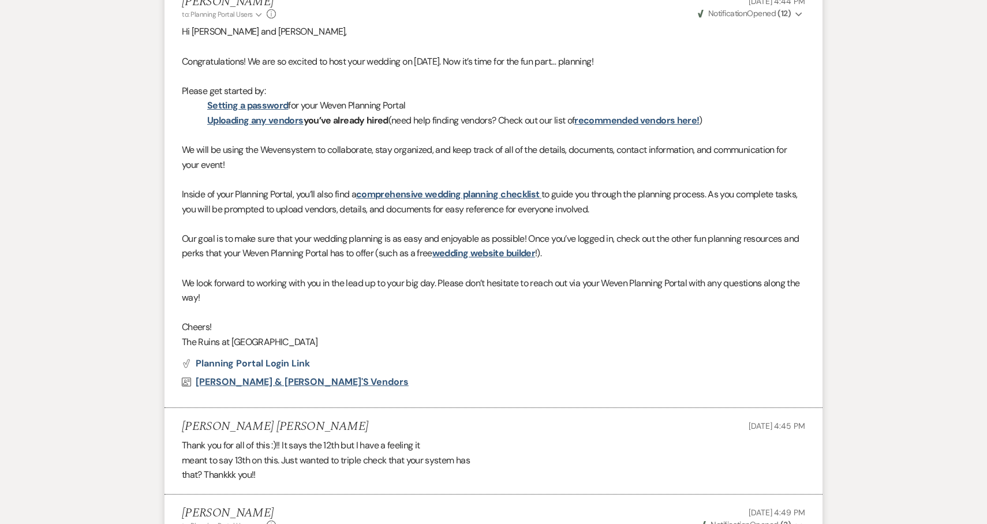
click at [266, 376] on span "Cory & Kayla's Vendors" at bounding box center [302, 382] width 213 height 12
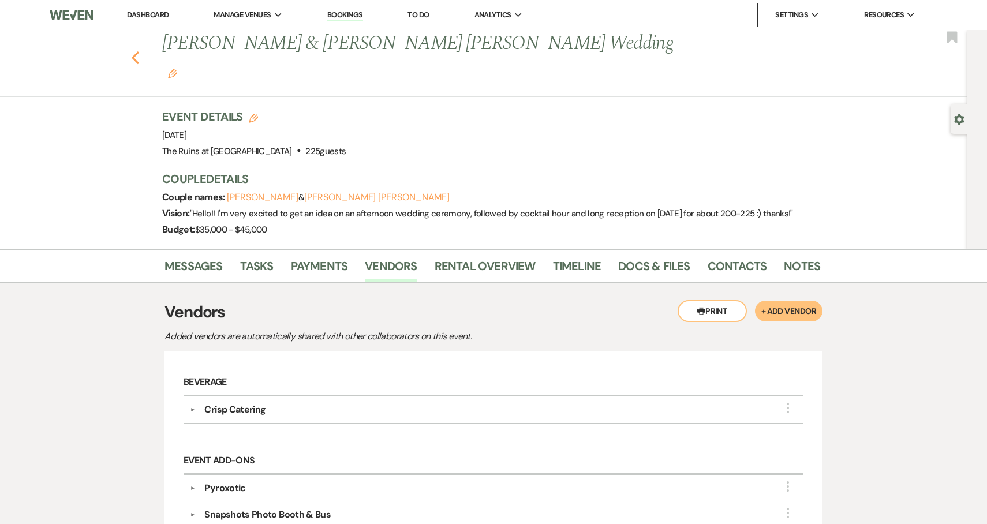
click at [133, 51] on icon "Previous" at bounding box center [135, 58] width 9 height 14
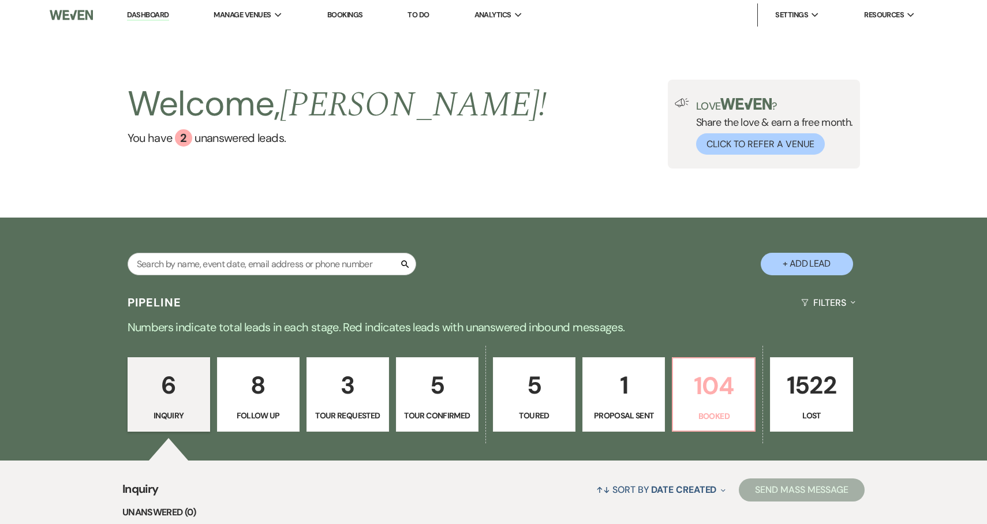
click at [711, 394] on p "104" at bounding box center [714, 386] width 68 height 39
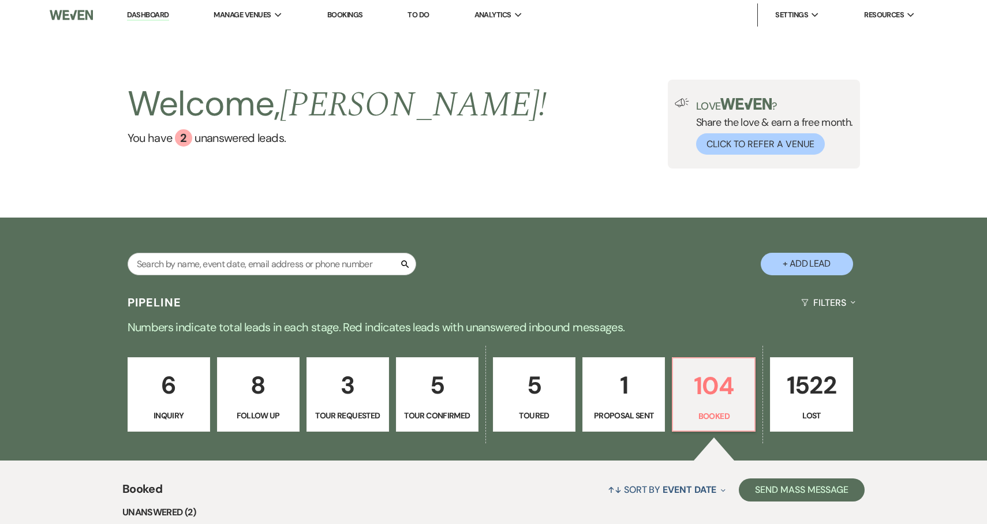
click at [144, 14] on link "Dashboard" at bounding box center [148, 15] width 42 height 11
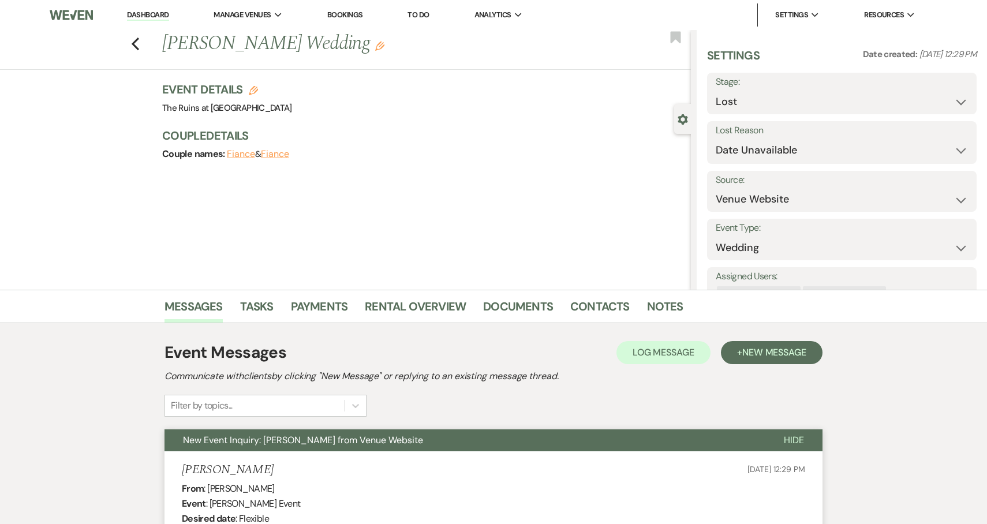
select select "8"
click at [135, 37] on icon "Previous" at bounding box center [135, 44] width 9 height 14
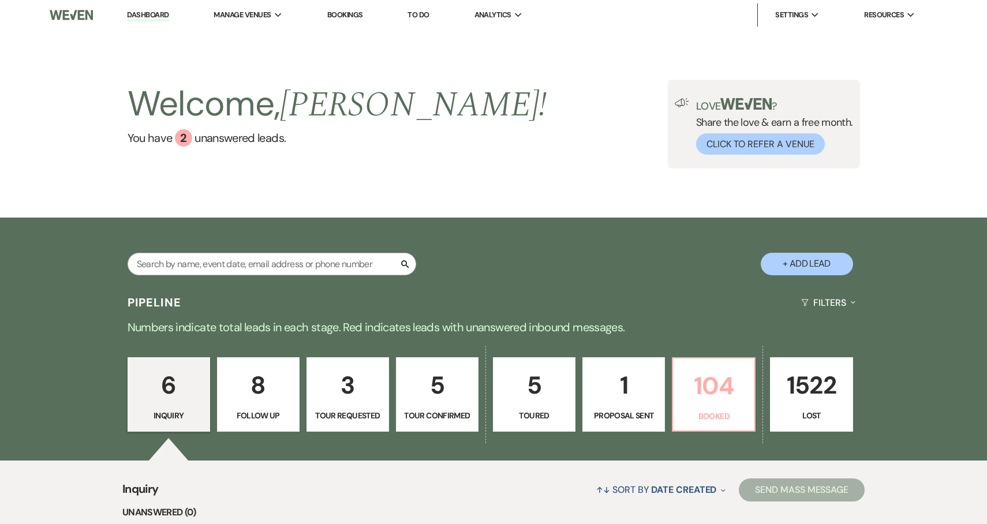
click at [699, 381] on p "104" at bounding box center [714, 386] width 68 height 39
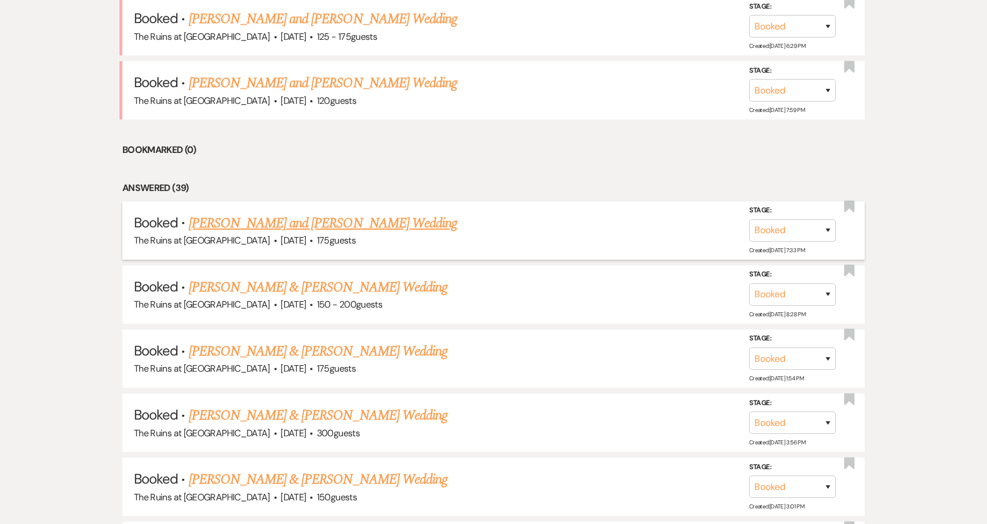
scroll to position [533, 0]
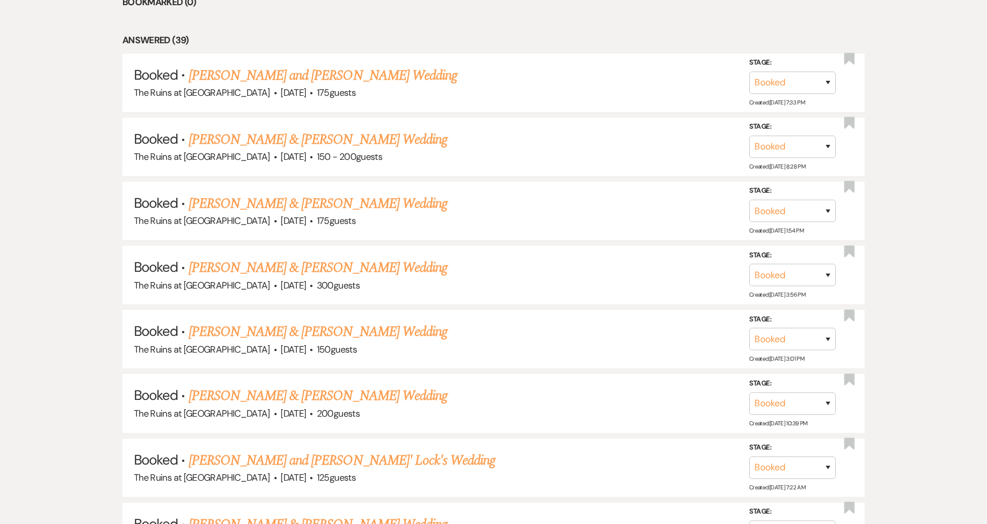
scroll to position [683, 0]
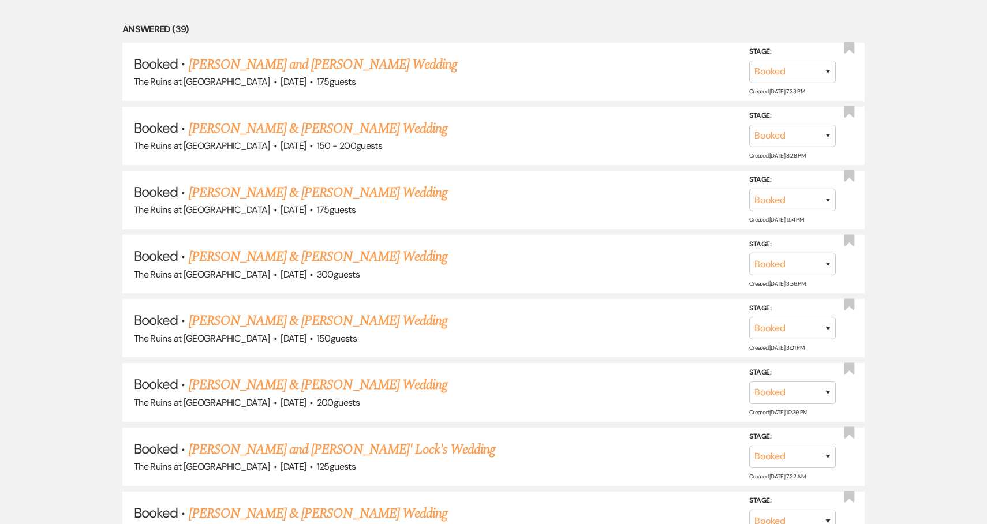
scroll to position [689, 0]
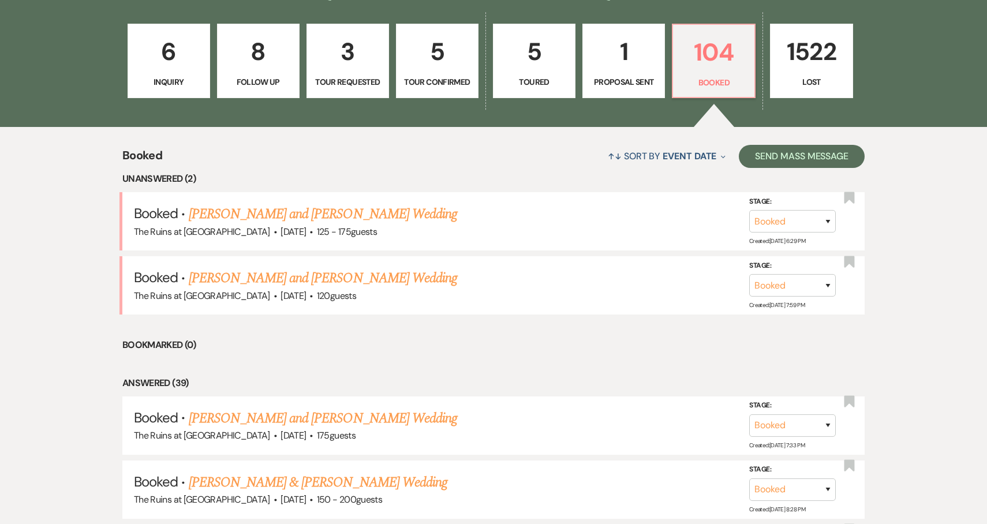
scroll to position [0, 0]
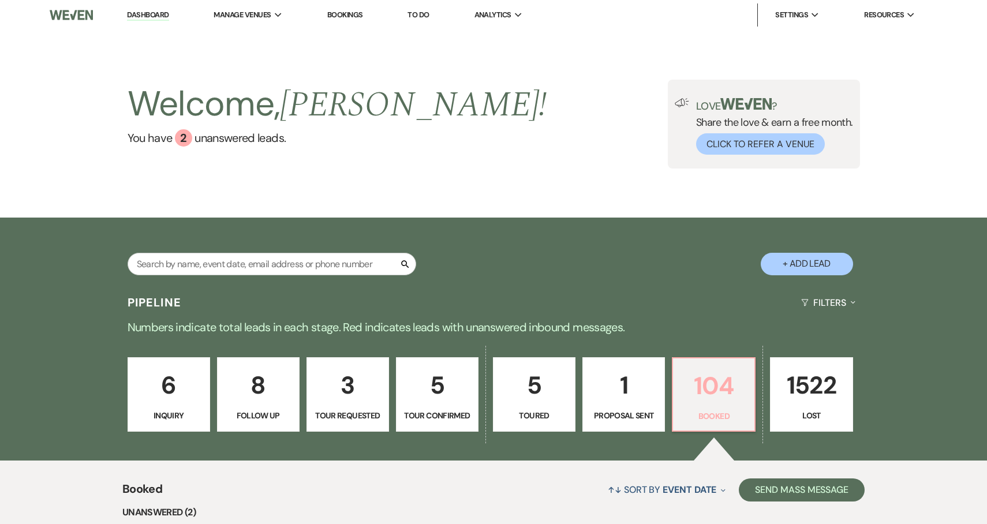
click at [712, 400] on p "104" at bounding box center [714, 386] width 68 height 39
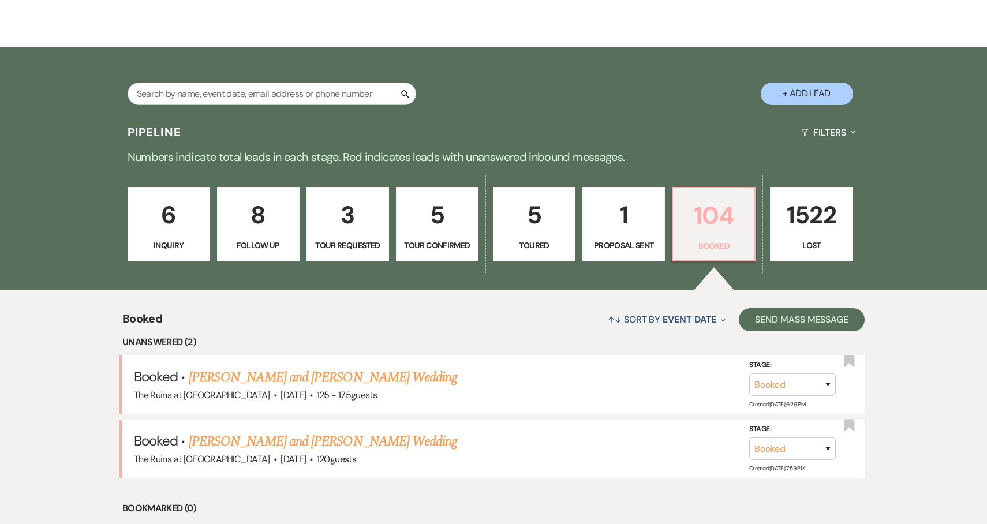
scroll to position [170, 0]
click at [287, 96] on input "text" at bounding box center [272, 94] width 289 height 23
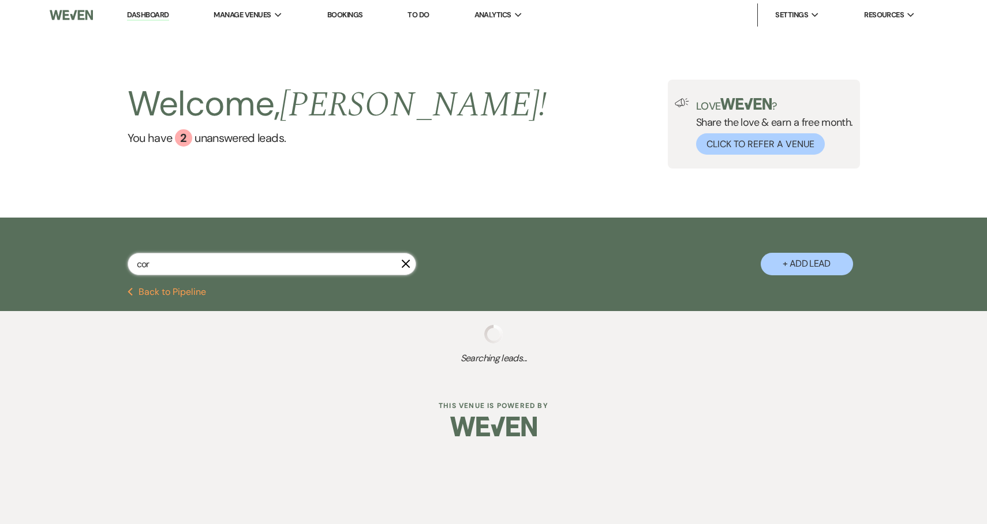
type input "cory"
select select "8"
select select "5"
select select "8"
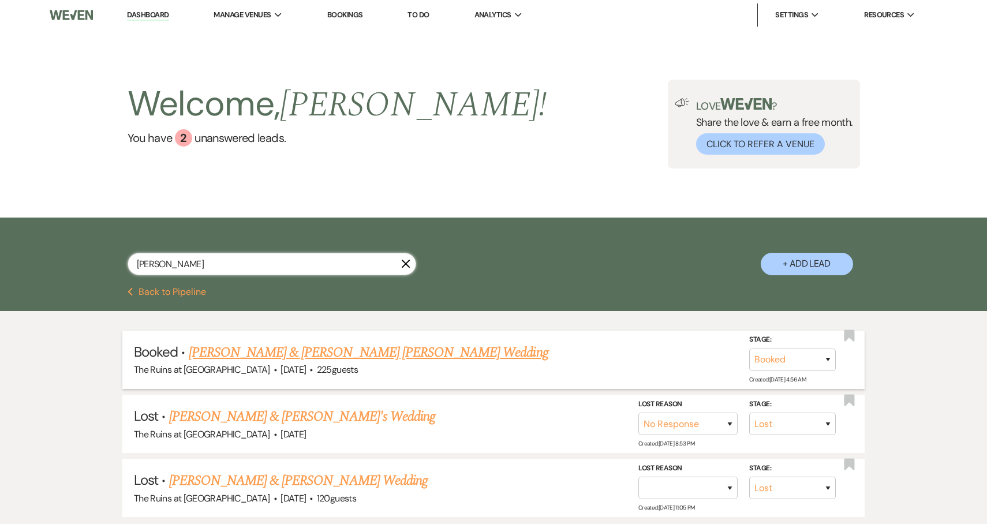
type input "cory"
click at [311, 353] on link "[PERSON_NAME] & [PERSON_NAME] [PERSON_NAME] Wedding" at bounding box center [369, 352] width 360 height 21
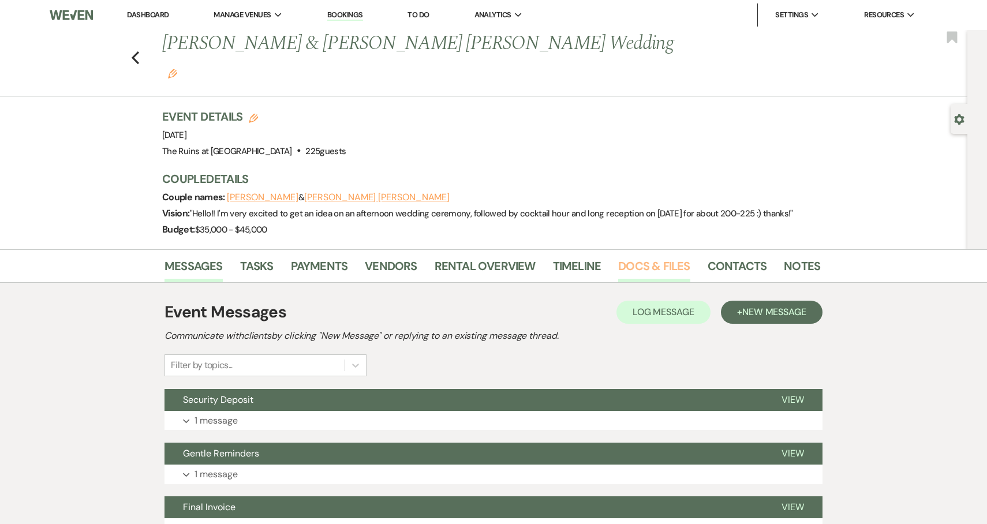
click at [640, 257] on link "Docs & Files" at bounding box center [654, 269] width 72 height 25
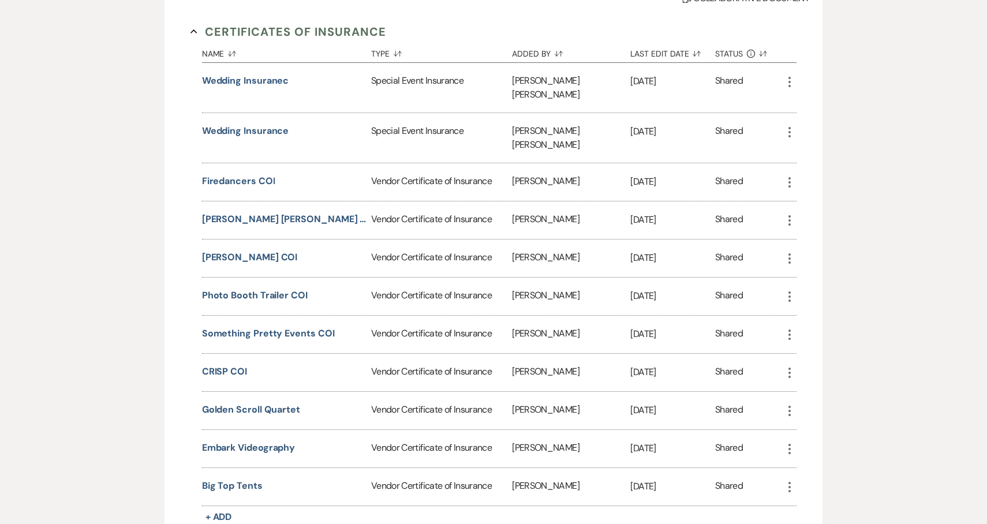
scroll to position [447, 0]
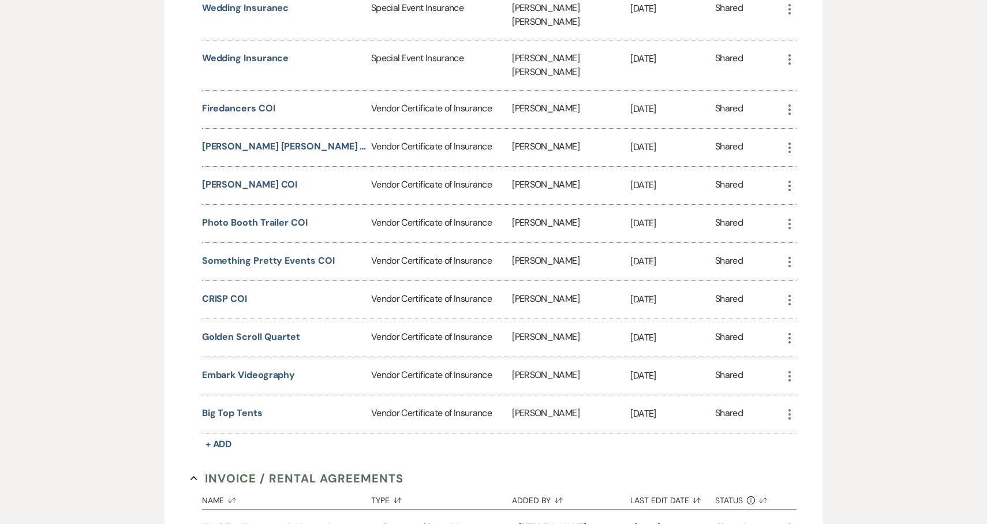
select select "8"
select select "5"
select select "8"
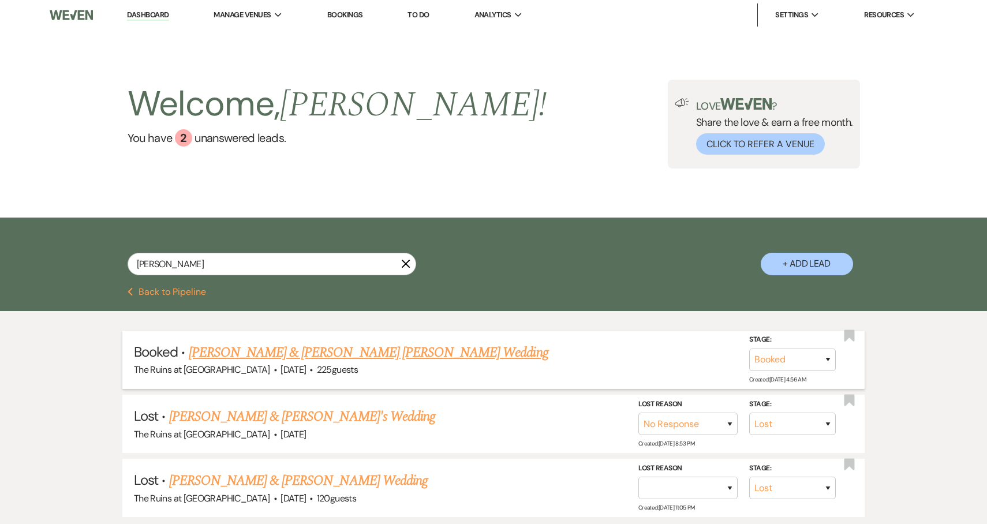
click at [348, 353] on link "[PERSON_NAME] & [PERSON_NAME] [PERSON_NAME] Wedding" at bounding box center [369, 352] width 360 height 21
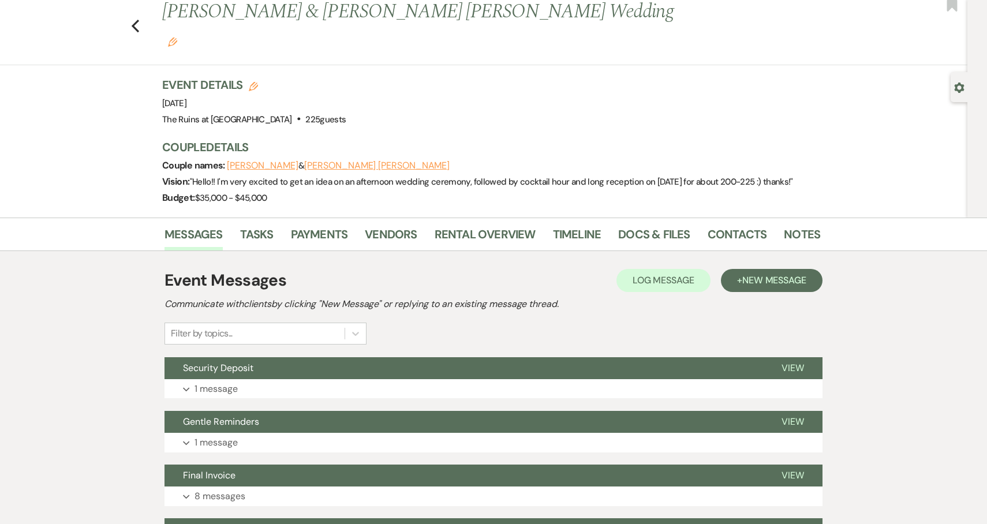
scroll to position [32, 0]
